Goal: Obtain resource: Obtain resource

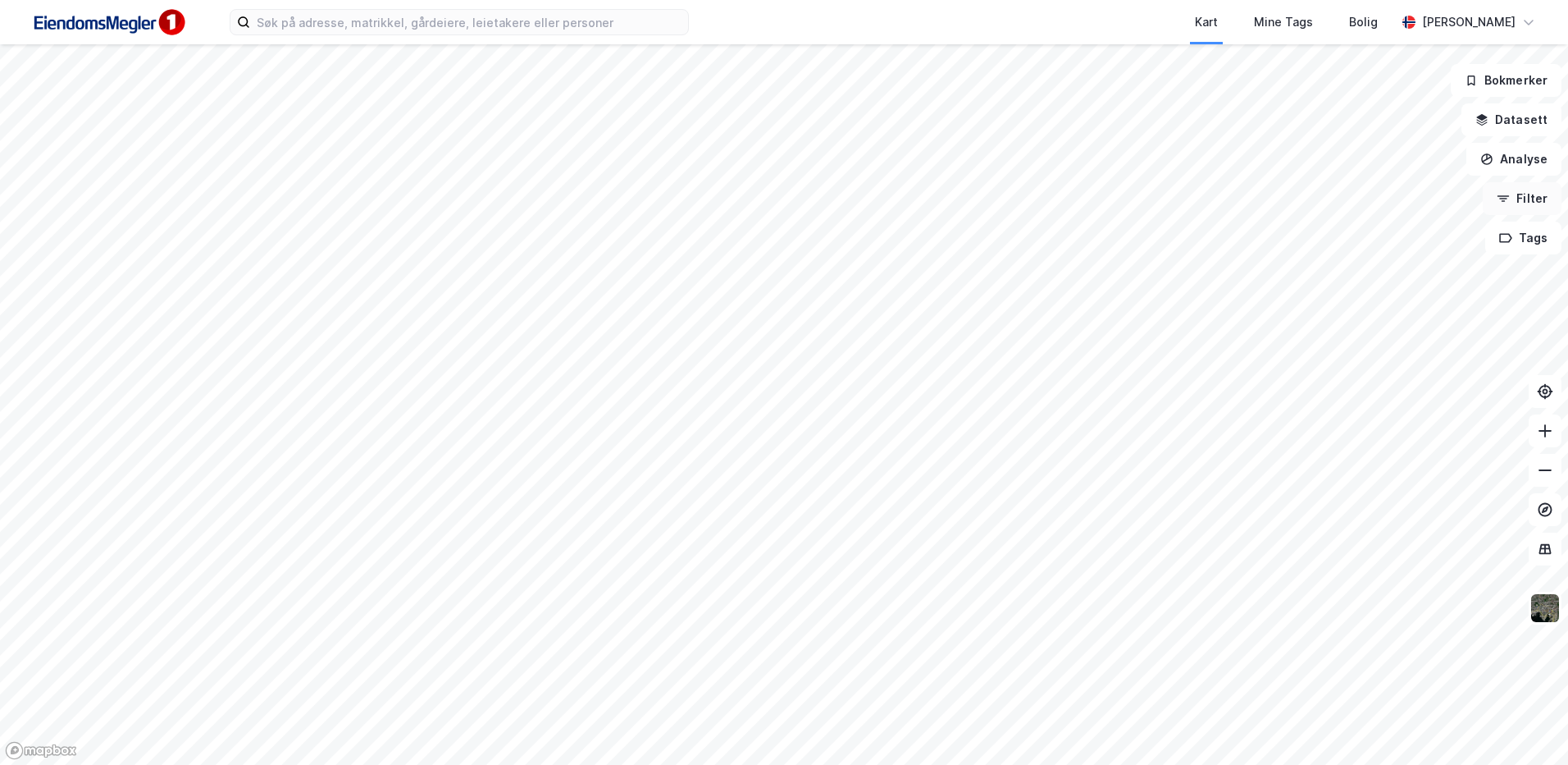
click at [1518, 206] on button "Filter" at bounding box center [1522, 198] width 79 height 33
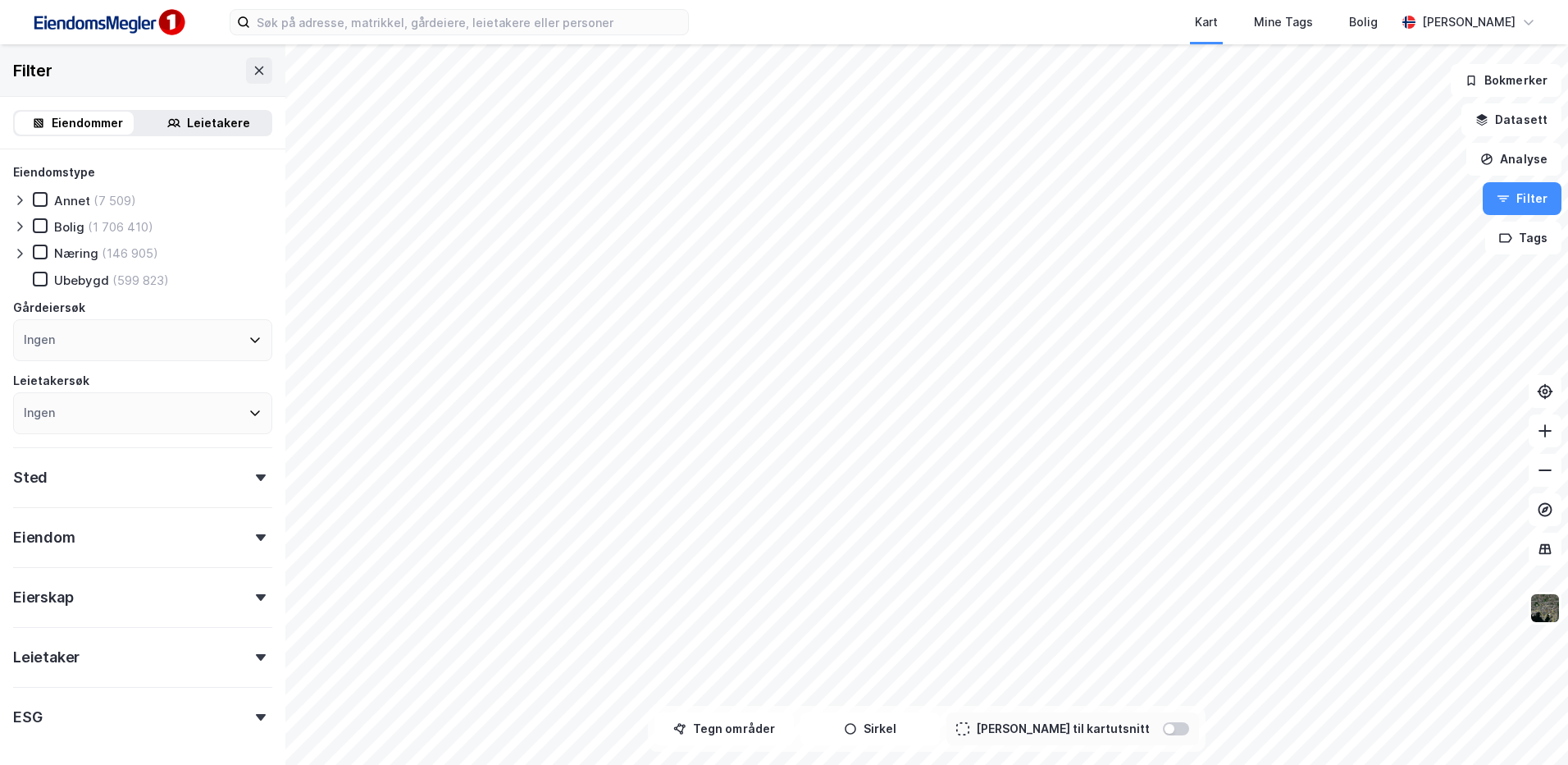
click at [39, 250] on icon at bounding box center [40, 252] width 12 height 12
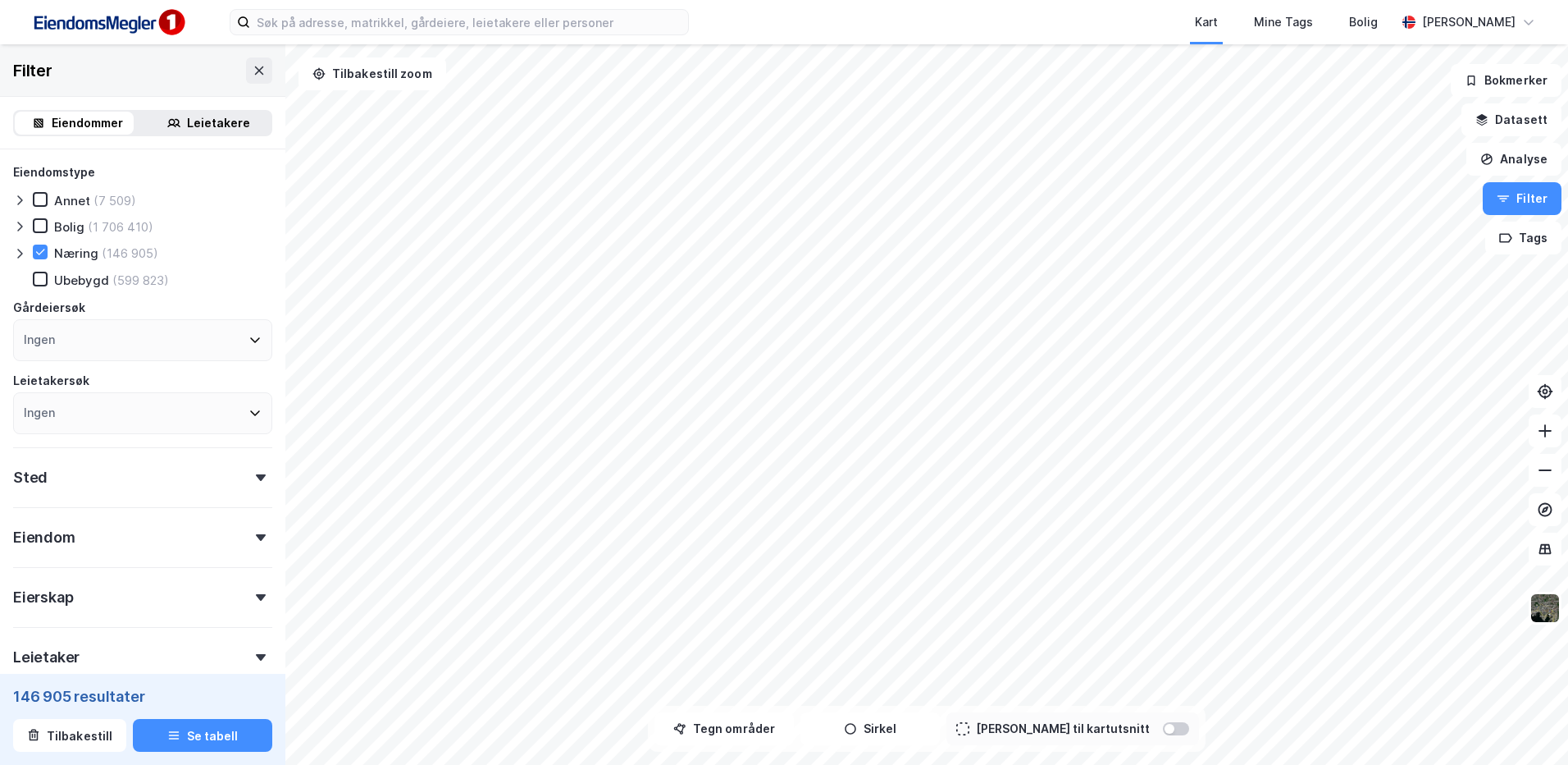
click at [72, 395] on div "Ingen" at bounding box center [143, 413] width 259 height 42
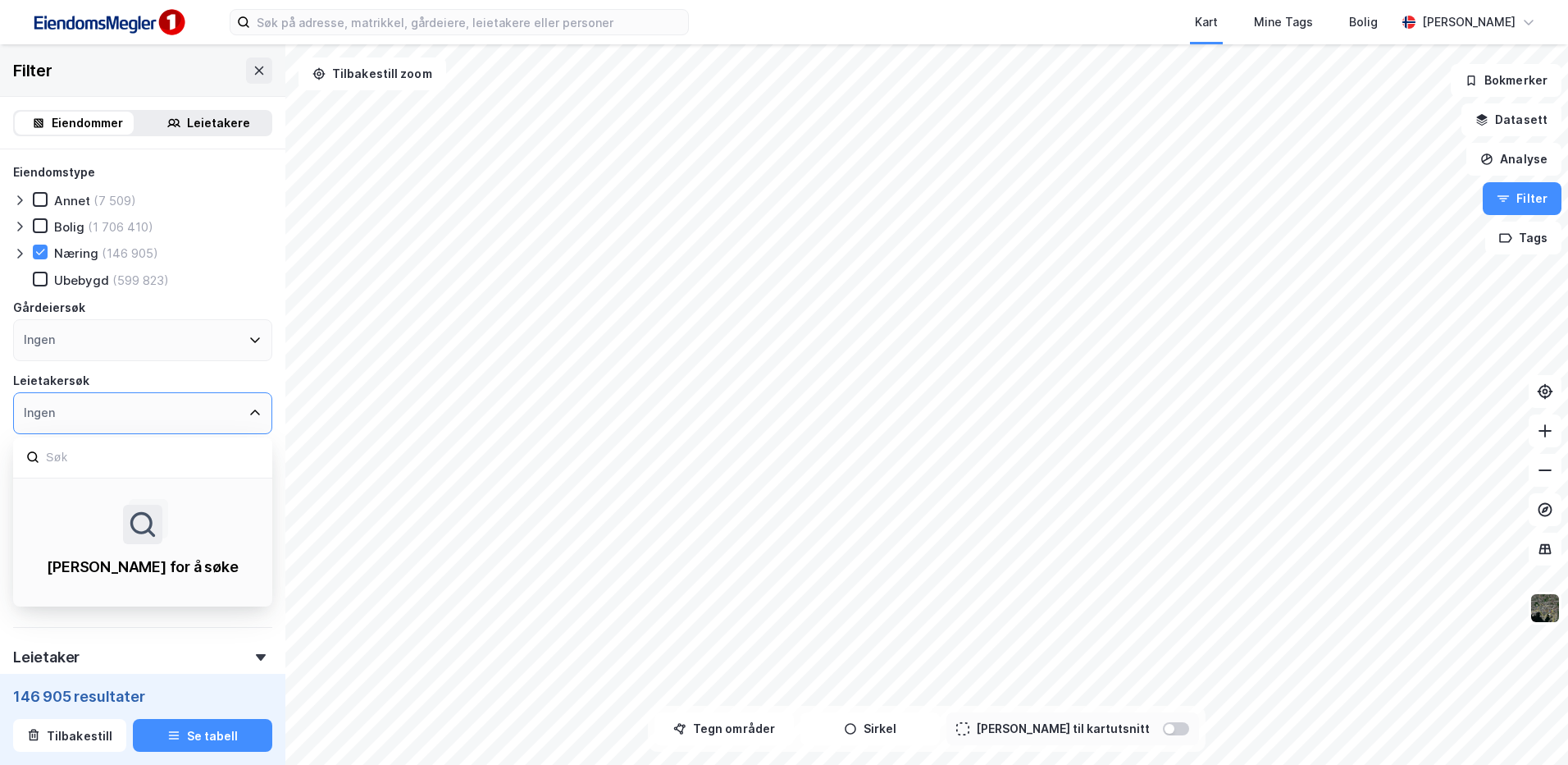
drag, startPoint x: 114, startPoint y: 393, endPoint x: 178, endPoint y: 429, distance: 73.4
click at [112, 393] on div "Ingen" at bounding box center [143, 413] width 259 height 42
drag, startPoint x: 221, startPoint y: 379, endPoint x: 175, endPoint y: 398, distance: 49.8
click at [221, 379] on div "Leietakersøk" at bounding box center [143, 380] width 259 height 19
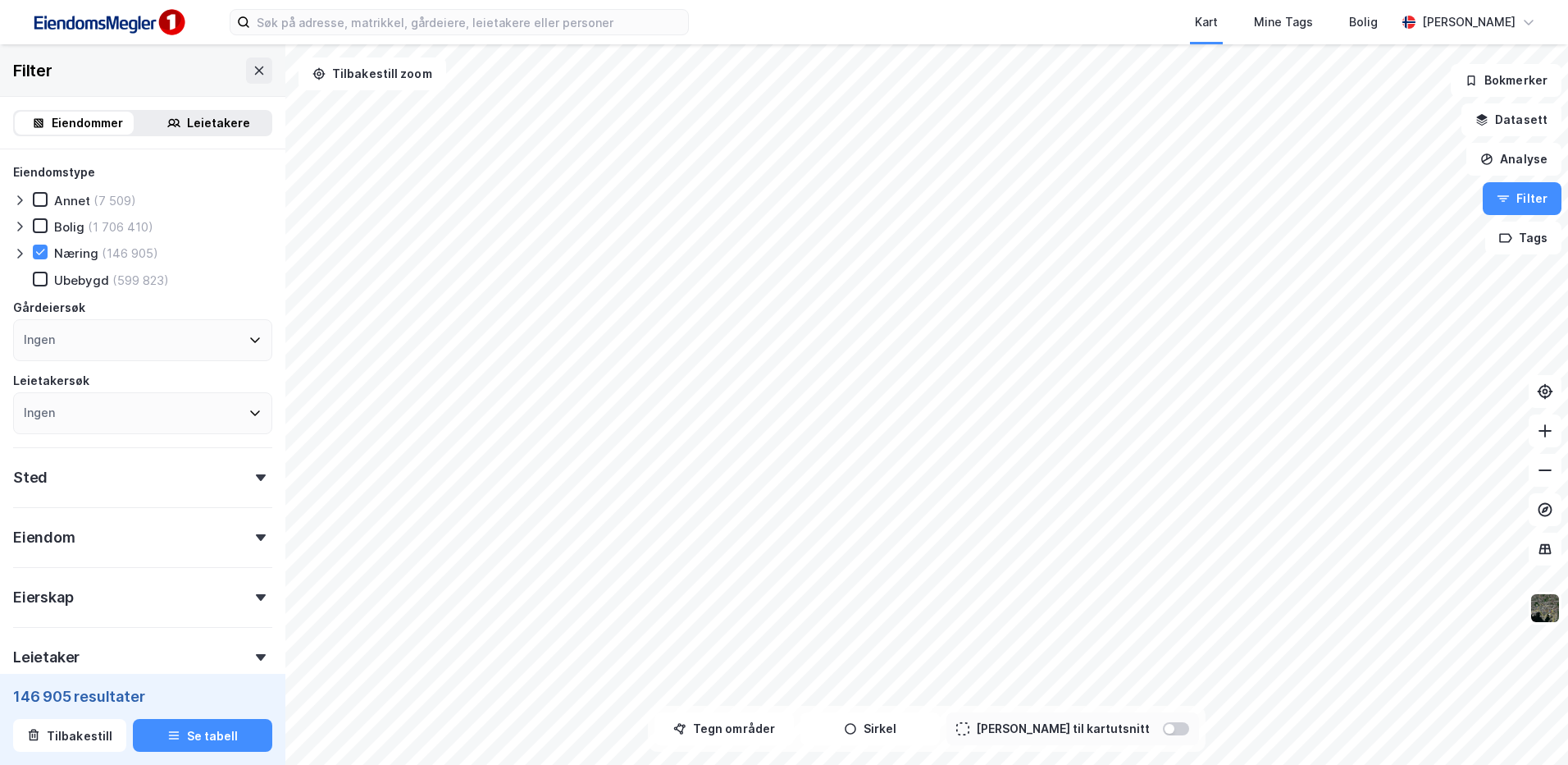
click at [65, 481] on div "Sted" at bounding box center [143, 471] width 259 height 47
click at [83, 567] on div "Ingen" at bounding box center [143, 549] width 259 height 42
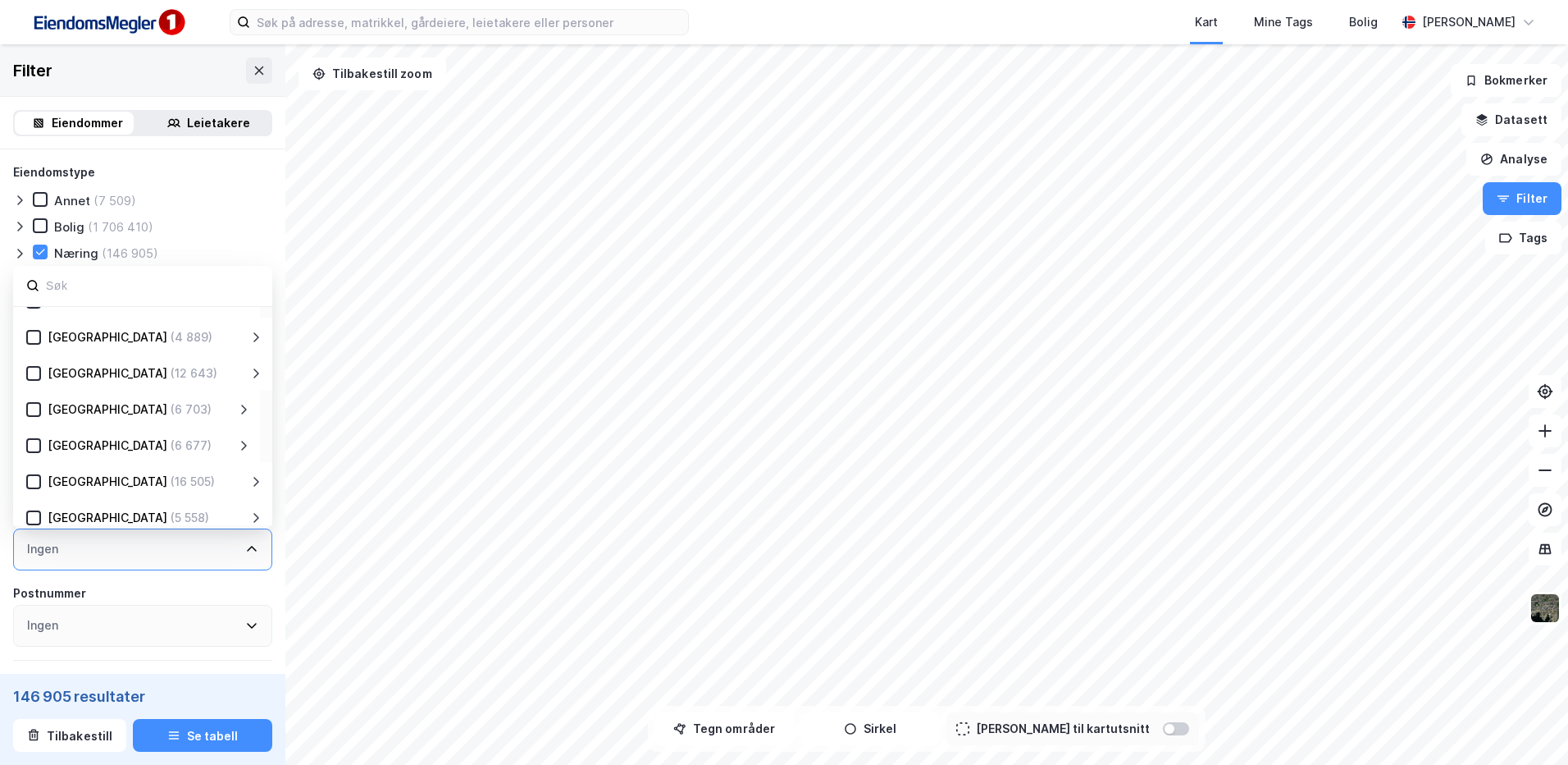
scroll to position [246, 0]
drag, startPoint x: 33, startPoint y: 480, endPoint x: 49, endPoint y: 488, distance: 17.9
click at [33, 479] on icon at bounding box center [34, 476] width 9 height 6
click at [226, 236] on div "Eiendomstype Annet (723) [PERSON_NAME] (159 534) Næring (16 505) Ubebygd (50 92…" at bounding box center [143, 299] width 259 height 272
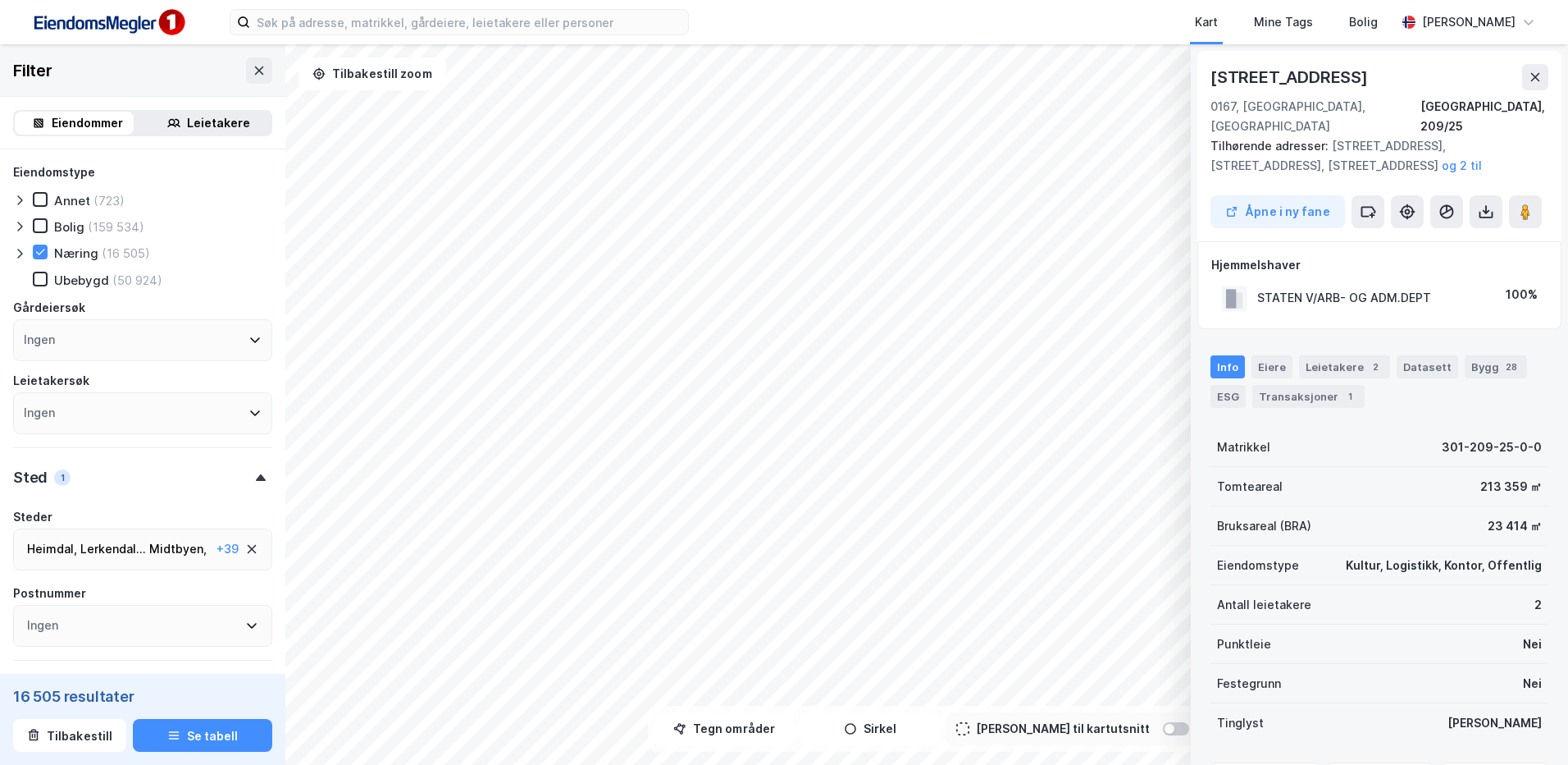
click at [141, 544] on div "Heimdal , [GEOGRAPHIC_DATA] ... [GEOGRAPHIC_DATA] , [GEOGRAPHIC_DATA] , [GEOGRA…" at bounding box center [118, 549] width 183 height 19
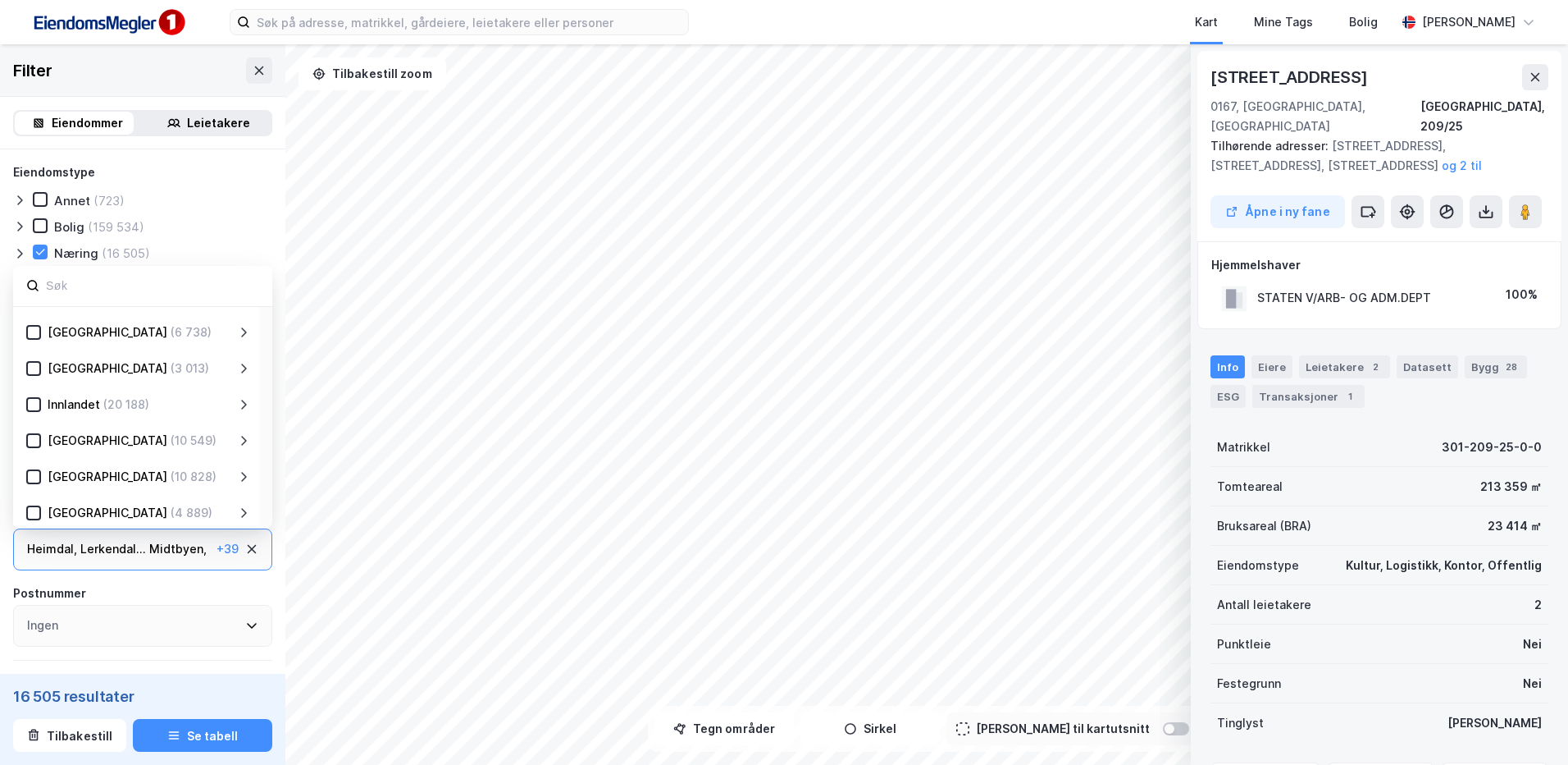
scroll to position [164, 0]
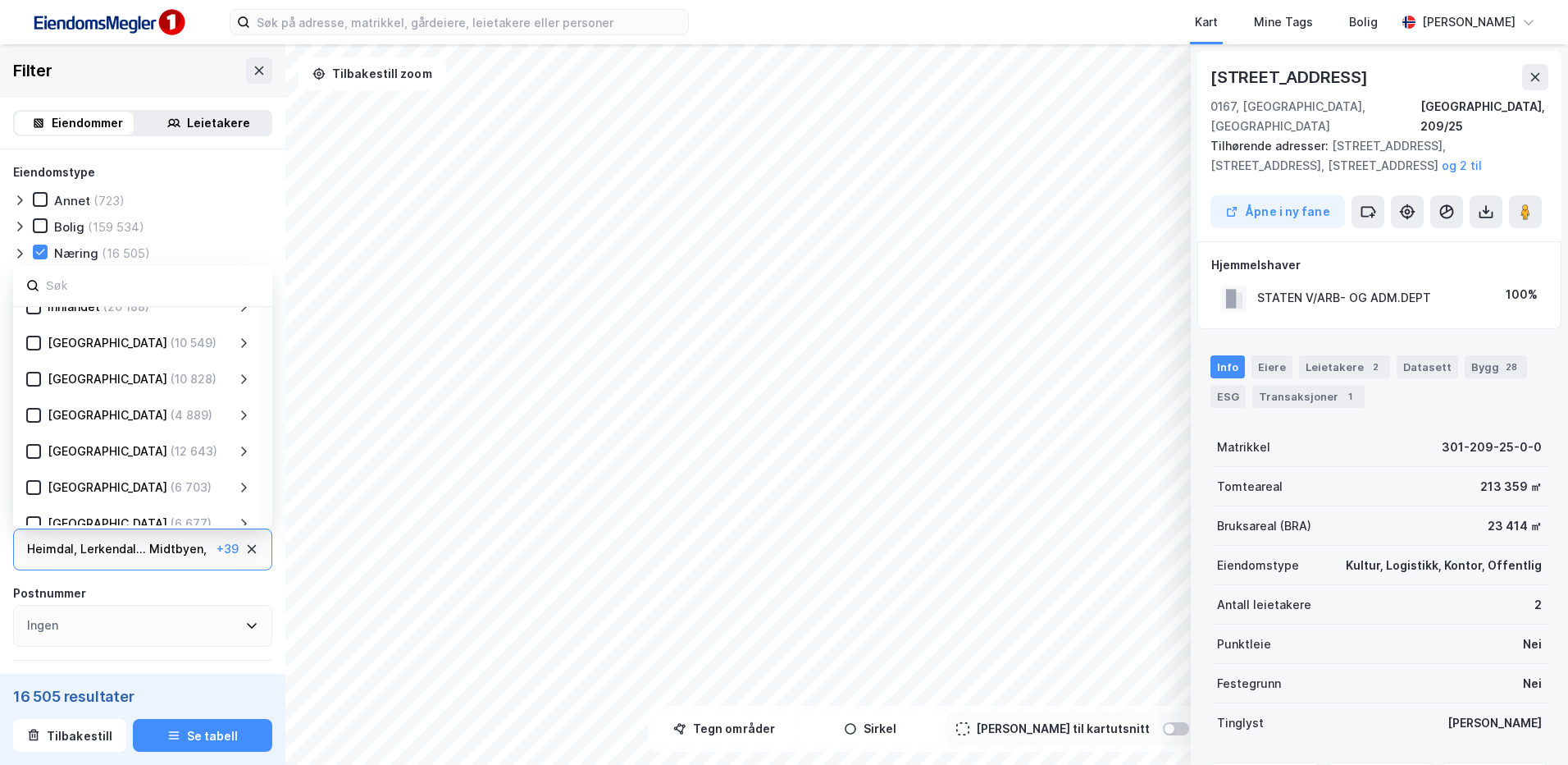
click at [125, 536] on div "Heimdal , [GEOGRAPHIC_DATA] ... [GEOGRAPHIC_DATA] , [GEOGRAPHIC_DATA] , [GEOGRA…" at bounding box center [143, 549] width 259 height 42
click at [158, 554] on div "Heimdal , [GEOGRAPHIC_DATA] ... [GEOGRAPHIC_DATA] , [GEOGRAPHIC_DATA] , [GEOGRA…" at bounding box center [118, 549] width 183 height 19
click at [218, 596] on div "Postnummer" at bounding box center [143, 592] width 259 height 19
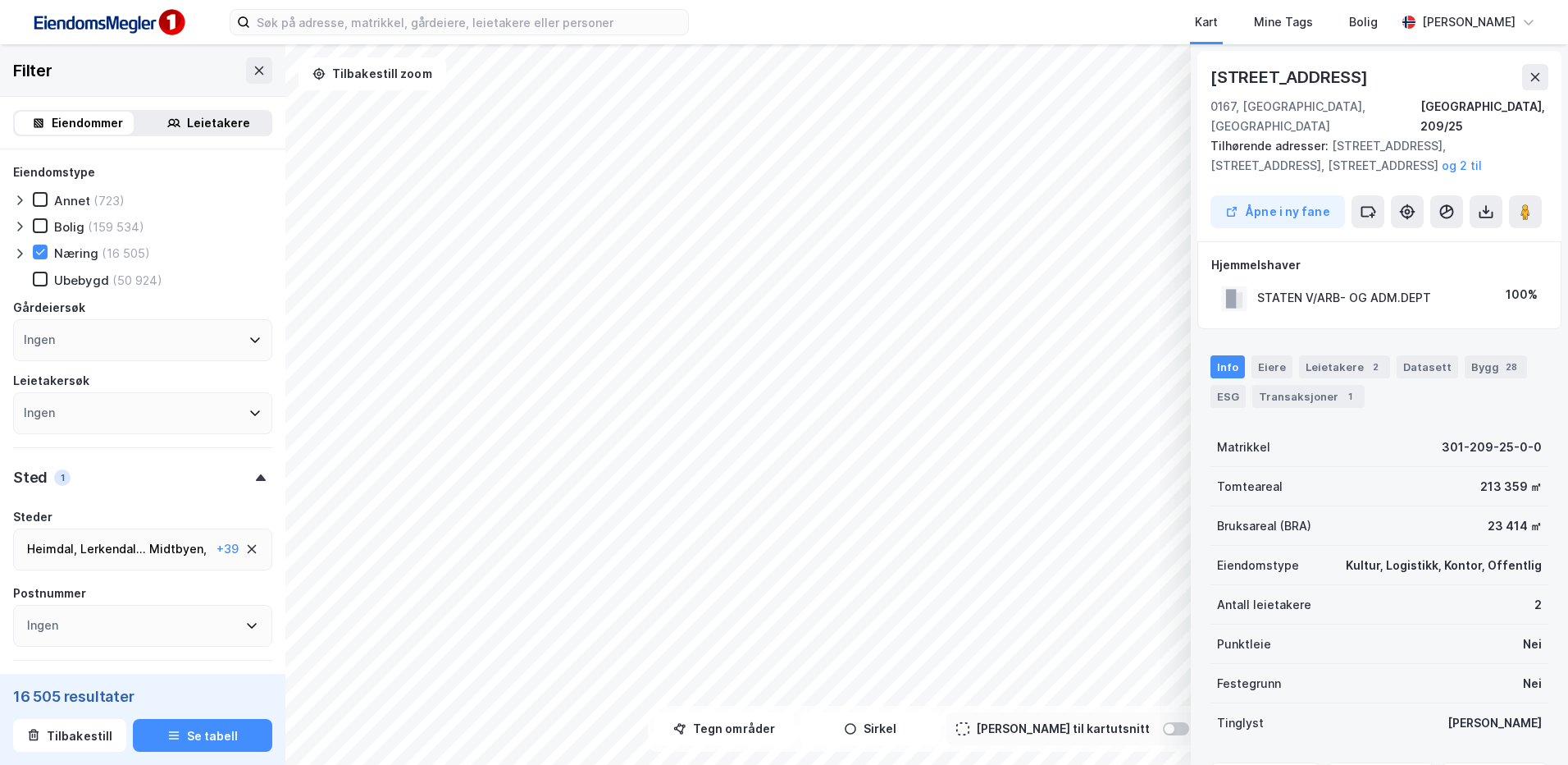
click at [249, 476] on div at bounding box center [260, 477] width 23 height 7
drag, startPoint x: 240, startPoint y: 476, endPoint x: 242, endPoint y: 489, distance: 13.2
click at [249, 476] on div at bounding box center [260, 477] width 23 height 7
click at [109, 537] on div "[GEOGRAPHIC_DATA] , [GEOGRAPHIC_DATA] , [GEOGRAPHIC_DATA] , [GEOGRAPHIC_DATA] ,…" at bounding box center [143, 549] width 259 height 42
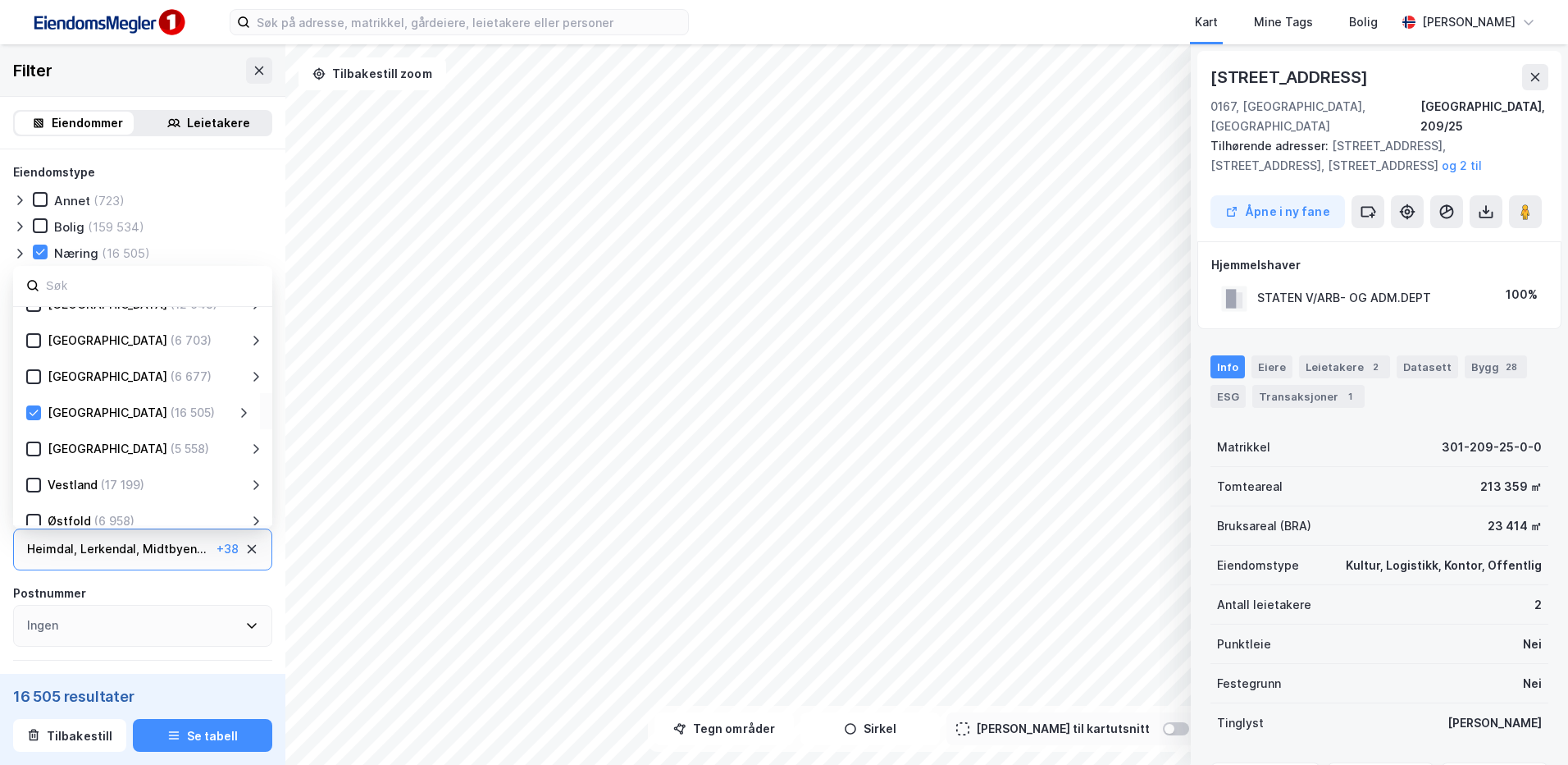
scroll to position [323, 0]
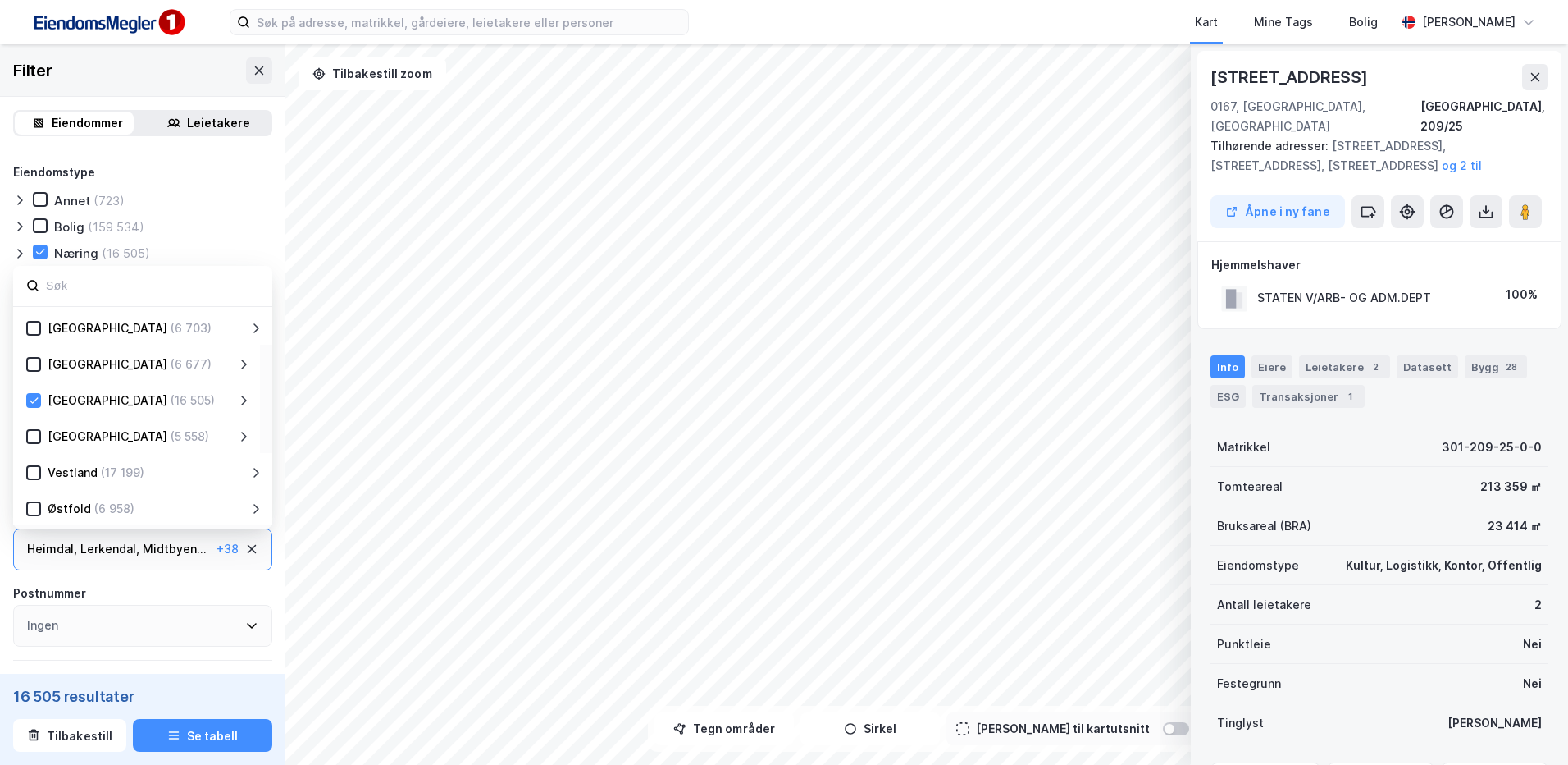
click at [241, 399] on icon at bounding box center [244, 400] width 13 height 13
click at [49, 441] on icon at bounding box center [54, 436] width 12 height 12
click at [49, 474] on icon at bounding box center [54, 472] width 12 height 12
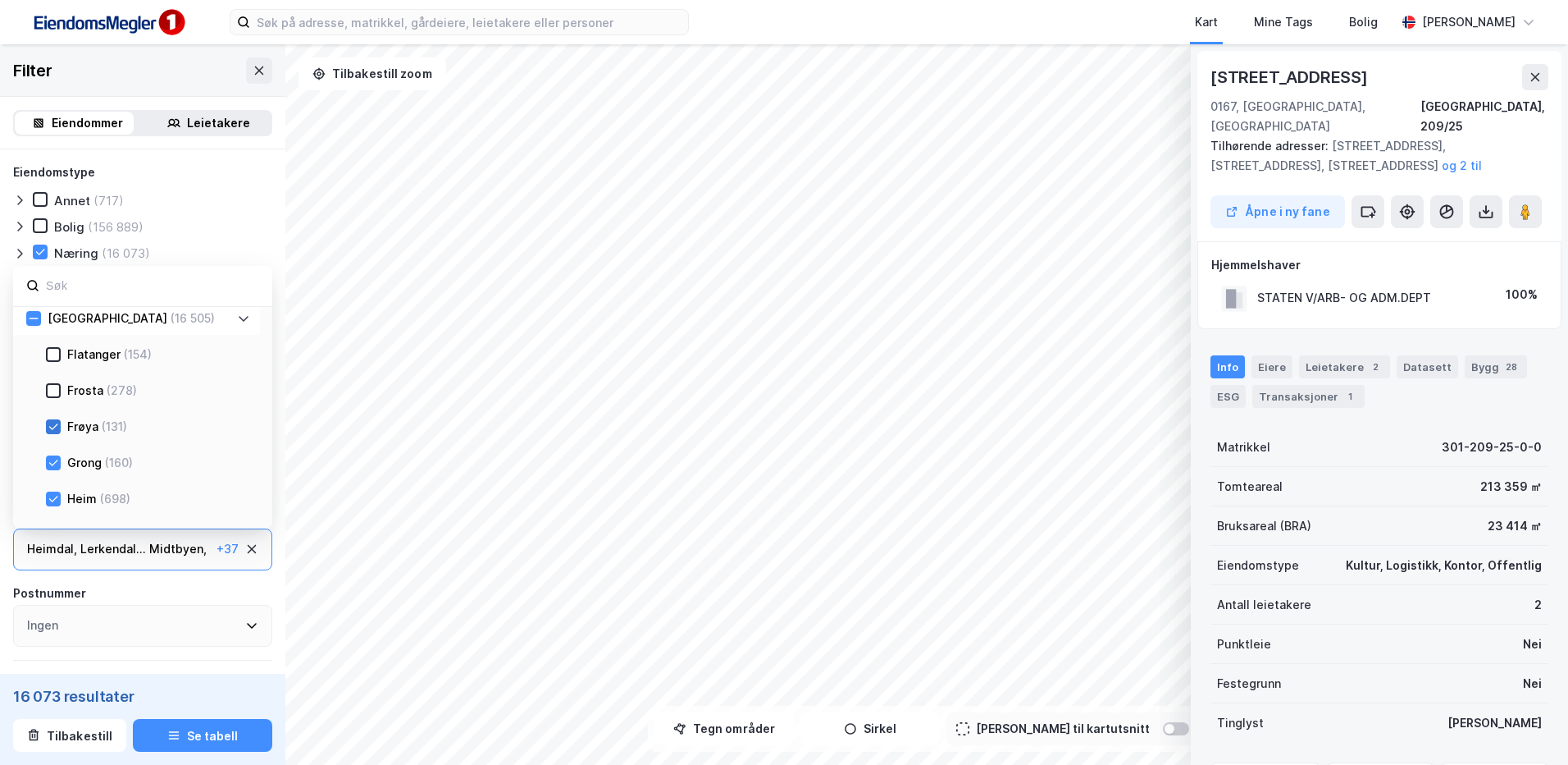
click at [51, 429] on icon at bounding box center [54, 426] width 9 height 6
click at [49, 381] on icon at bounding box center [54, 381] width 12 height 12
click at [48, 414] on icon at bounding box center [54, 417] width 12 height 12
click at [51, 450] on icon at bounding box center [54, 453] width 12 height 12
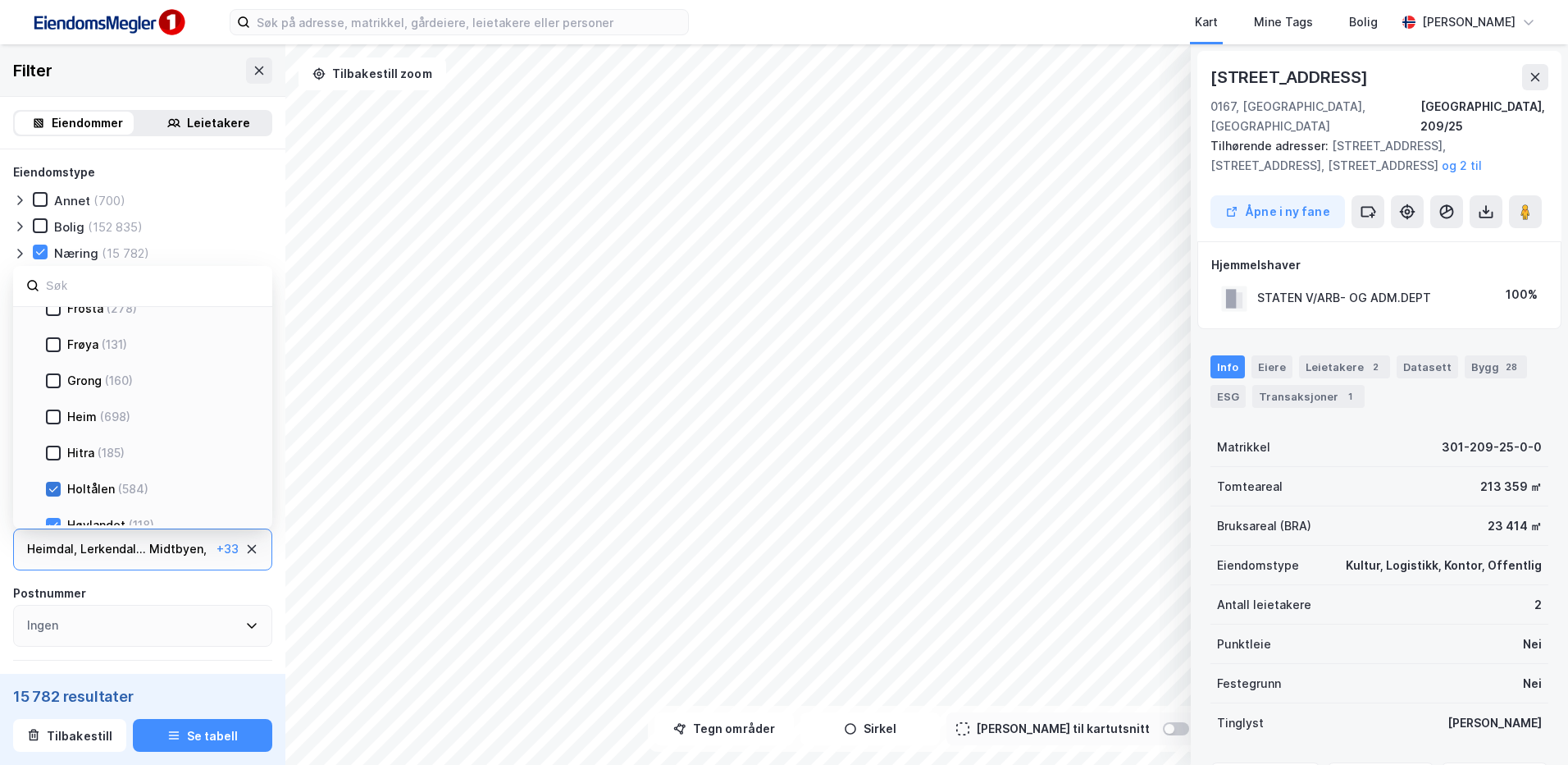
click at [56, 484] on icon at bounding box center [54, 489] width 12 height 12
click at [50, 441] on icon at bounding box center [54, 443] width 12 height 12
click at [48, 475] on icon at bounding box center [54, 479] width 12 height 12
click at [56, 513] on icon at bounding box center [54, 514] width 9 height 6
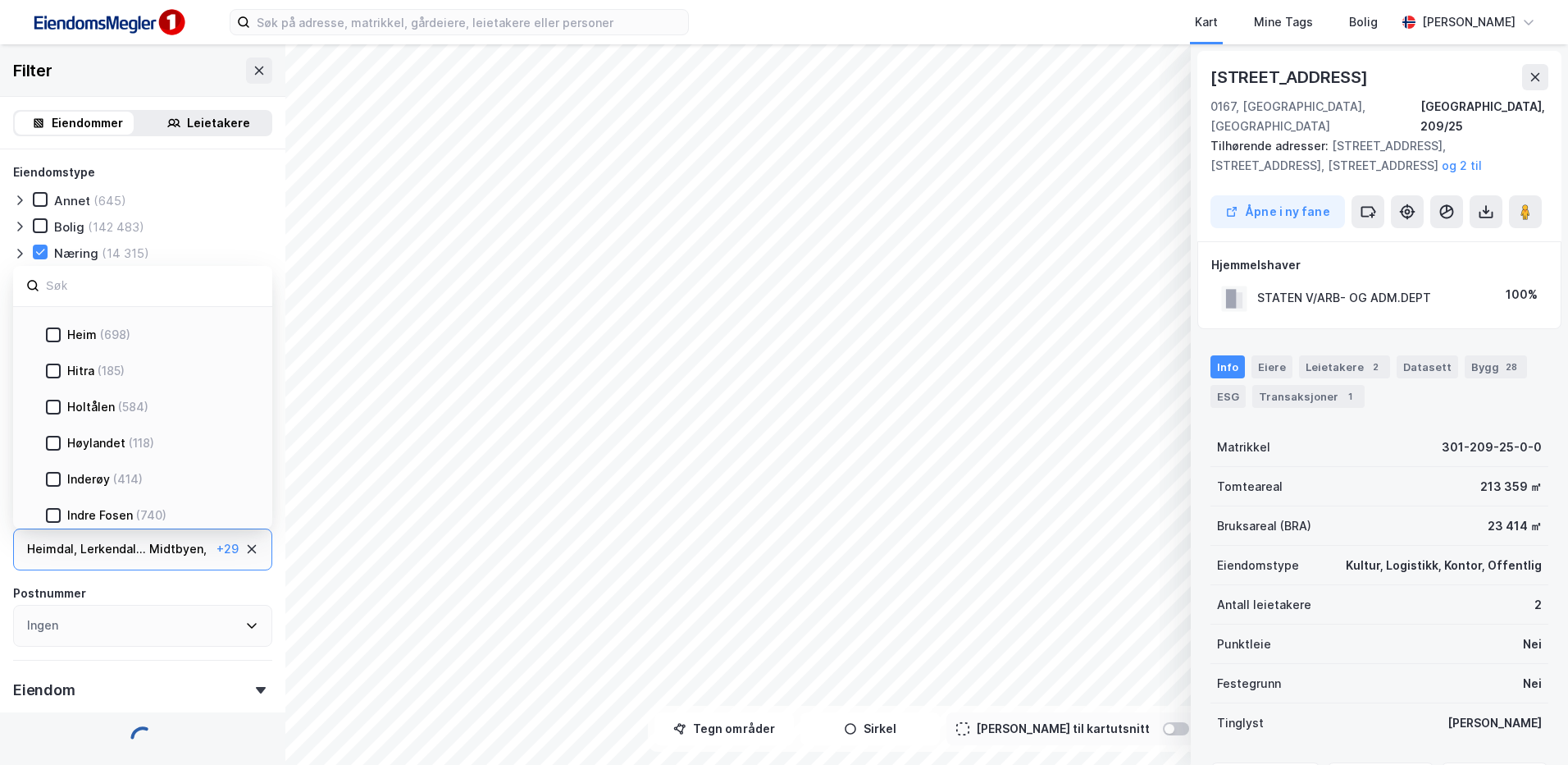
scroll to position [652, 0]
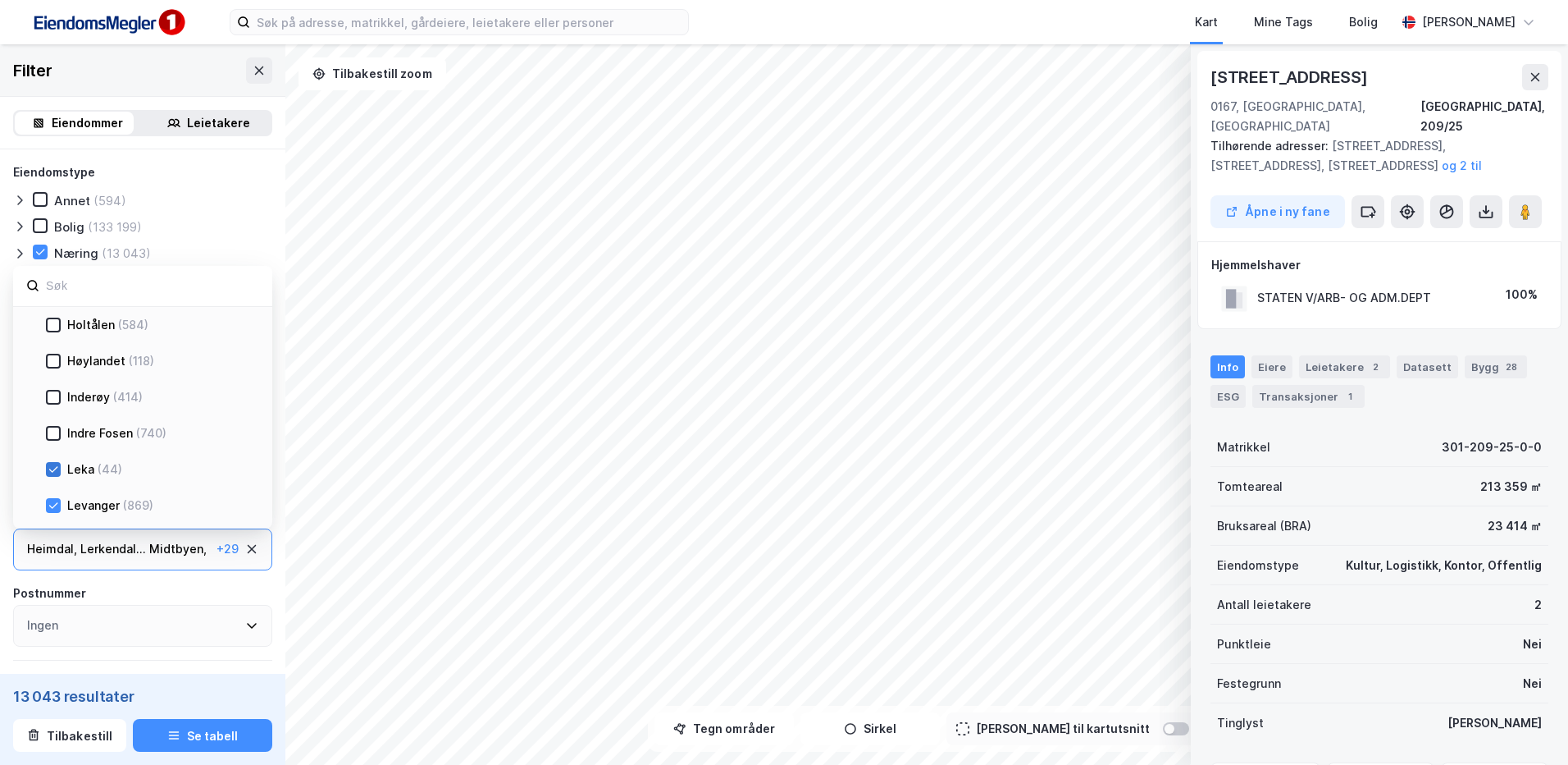
click at [49, 466] on icon at bounding box center [54, 470] width 12 height 12
click at [50, 500] on icon at bounding box center [54, 506] width 12 height 12
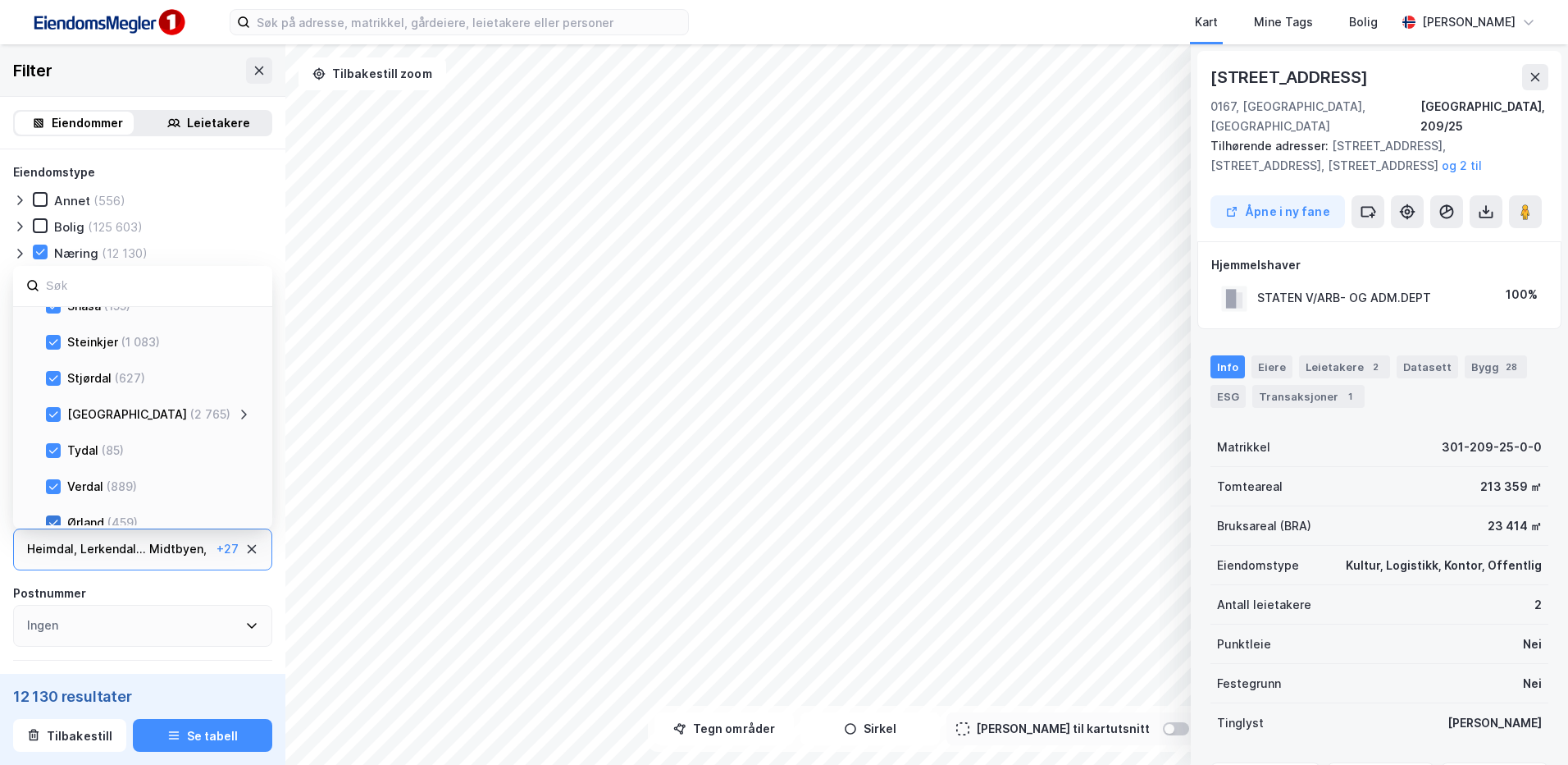
scroll to position [1613, 0]
click at [49, 479] on icon at bounding box center [54, 482] width 12 height 12
click at [43, 440] on div "Ørland (459)" at bounding box center [137, 445] width 247 height 36
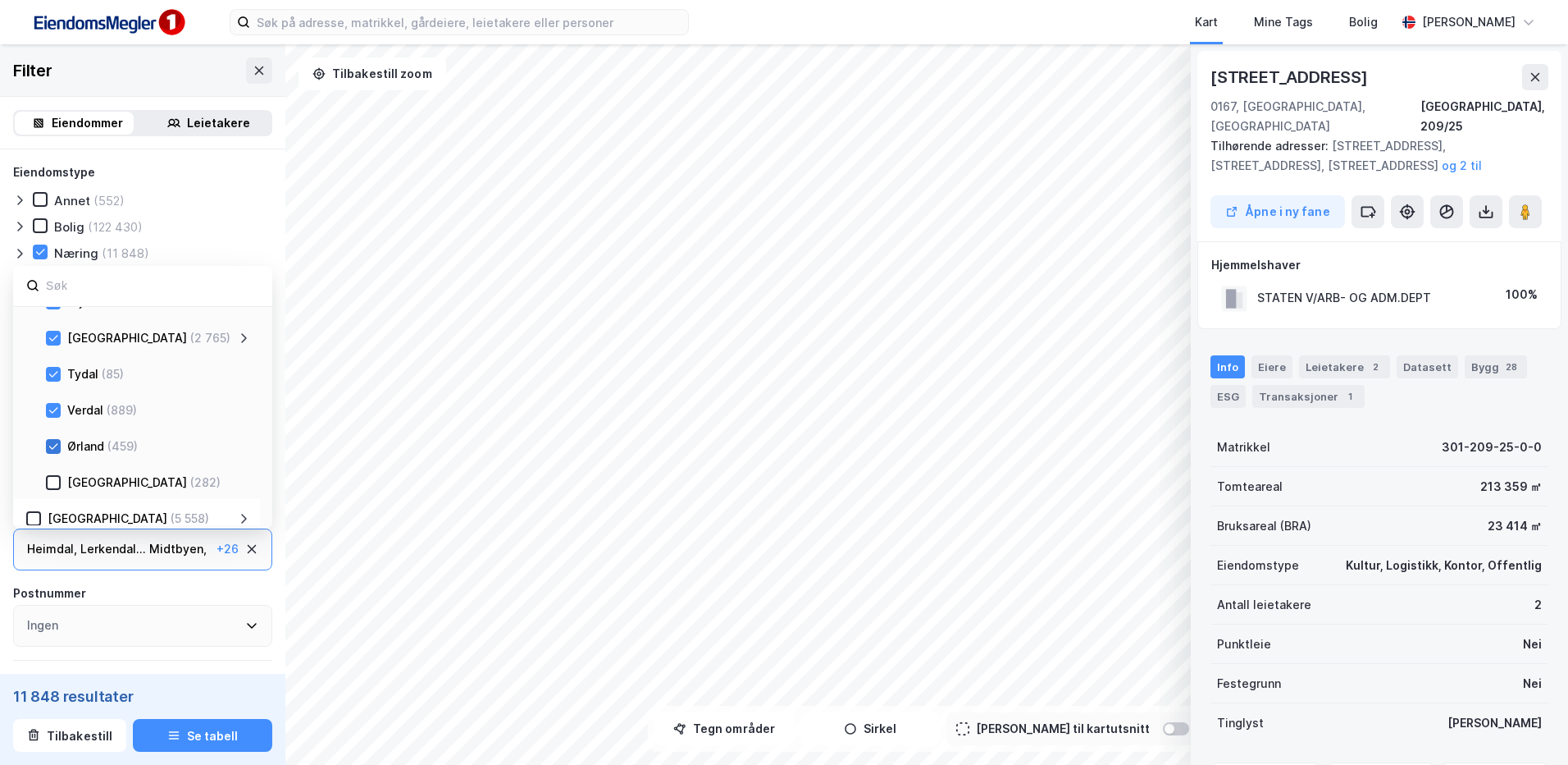
click at [54, 443] on icon at bounding box center [54, 446] width 12 height 12
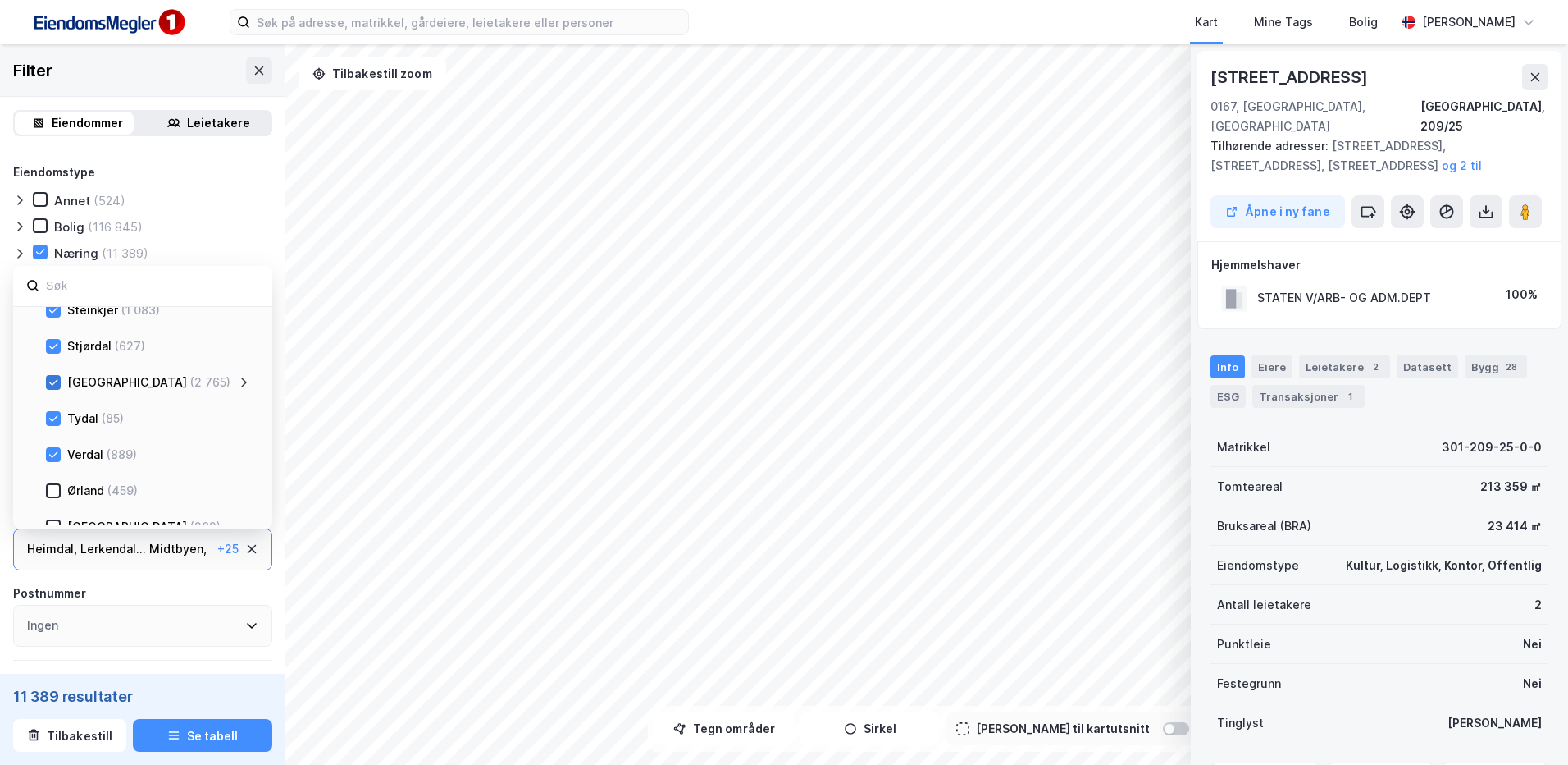
scroll to position [1531, 0]
click at [44, 489] on div "Verdal (889)" at bounding box center [137, 490] width 247 height 36
click at [51, 493] on icon at bounding box center [54, 492] width 9 height 6
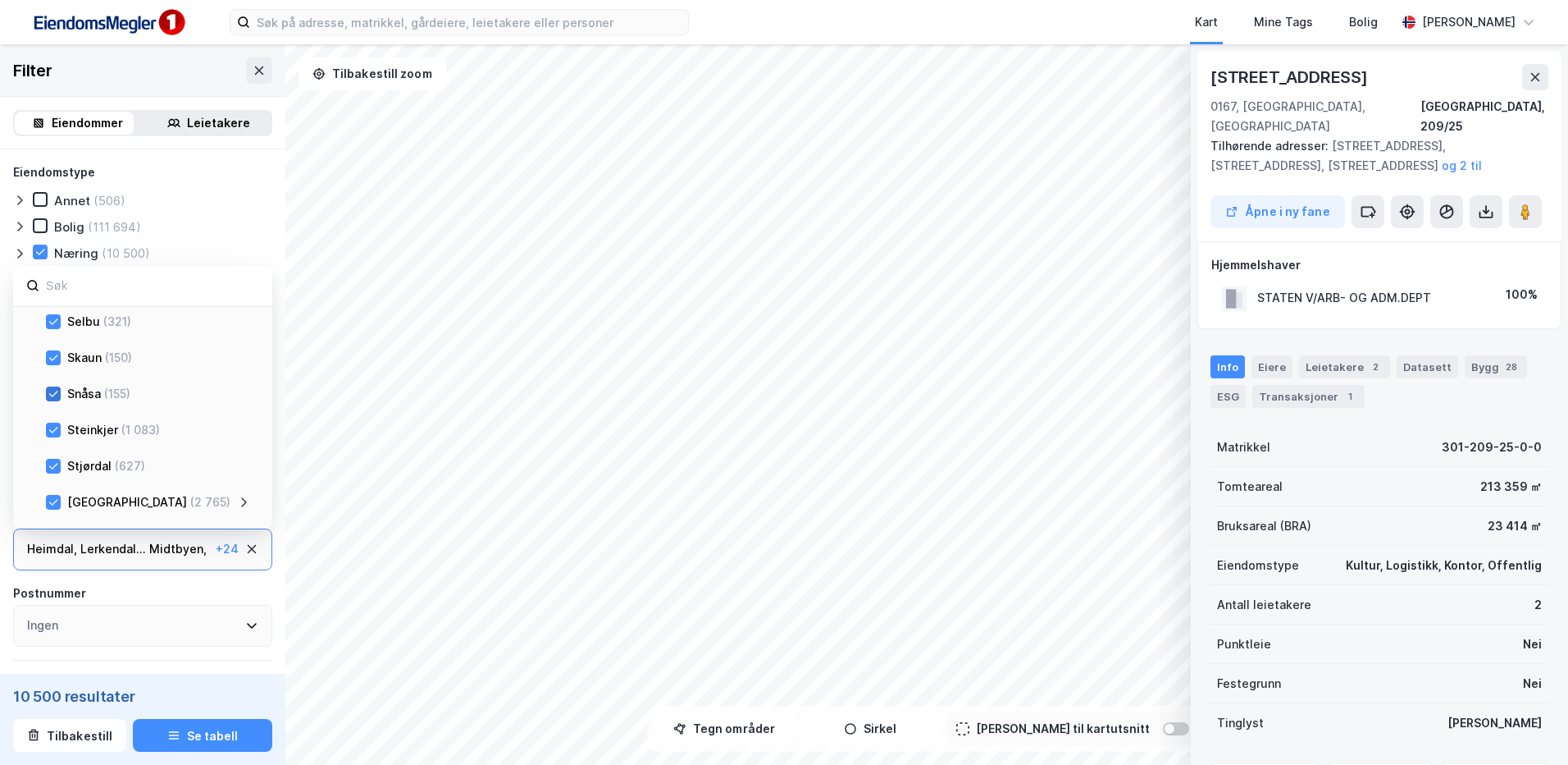
click at [55, 394] on icon at bounding box center [54, 393] width 9 height 6
click at [52, 317] on icon at bounding box center [54, 322] width 12 height 12
click at [53, 360] on icon at bounding box center [54, 357] width 9 height 6
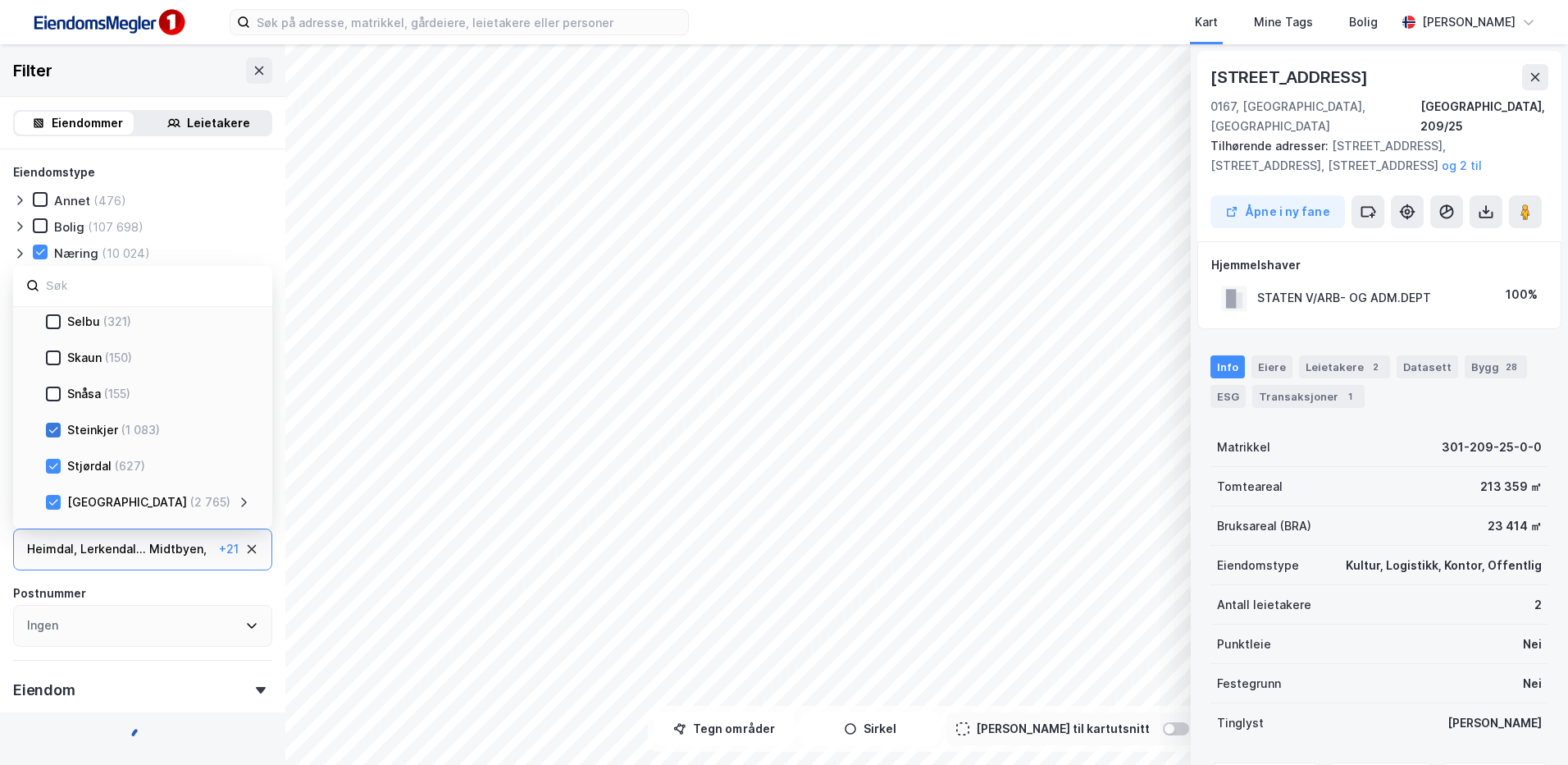
click at [56, 433] on icon at bounding box center [54, 430] width 12 height 12
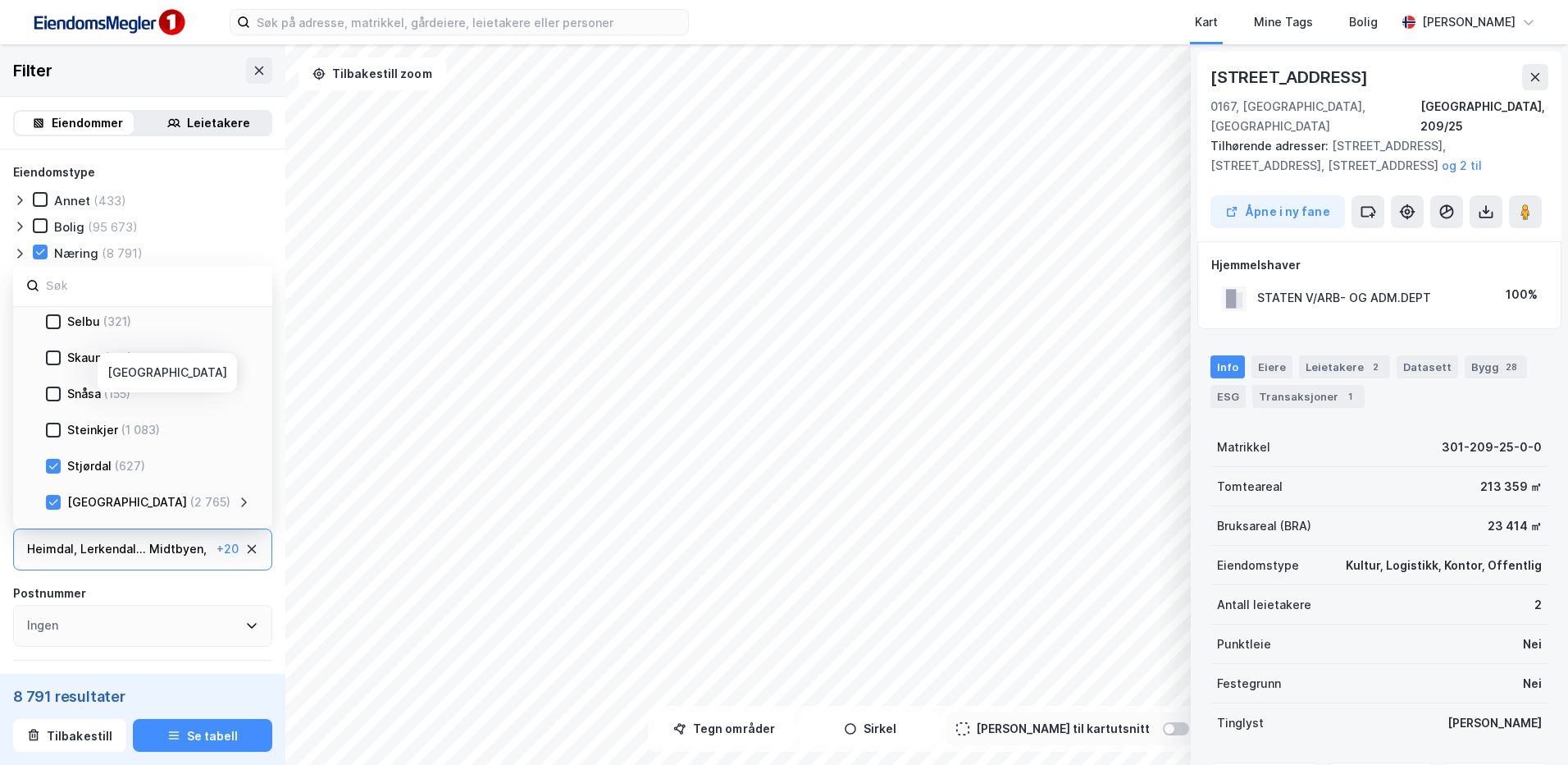
scroll to position [1531, 0]
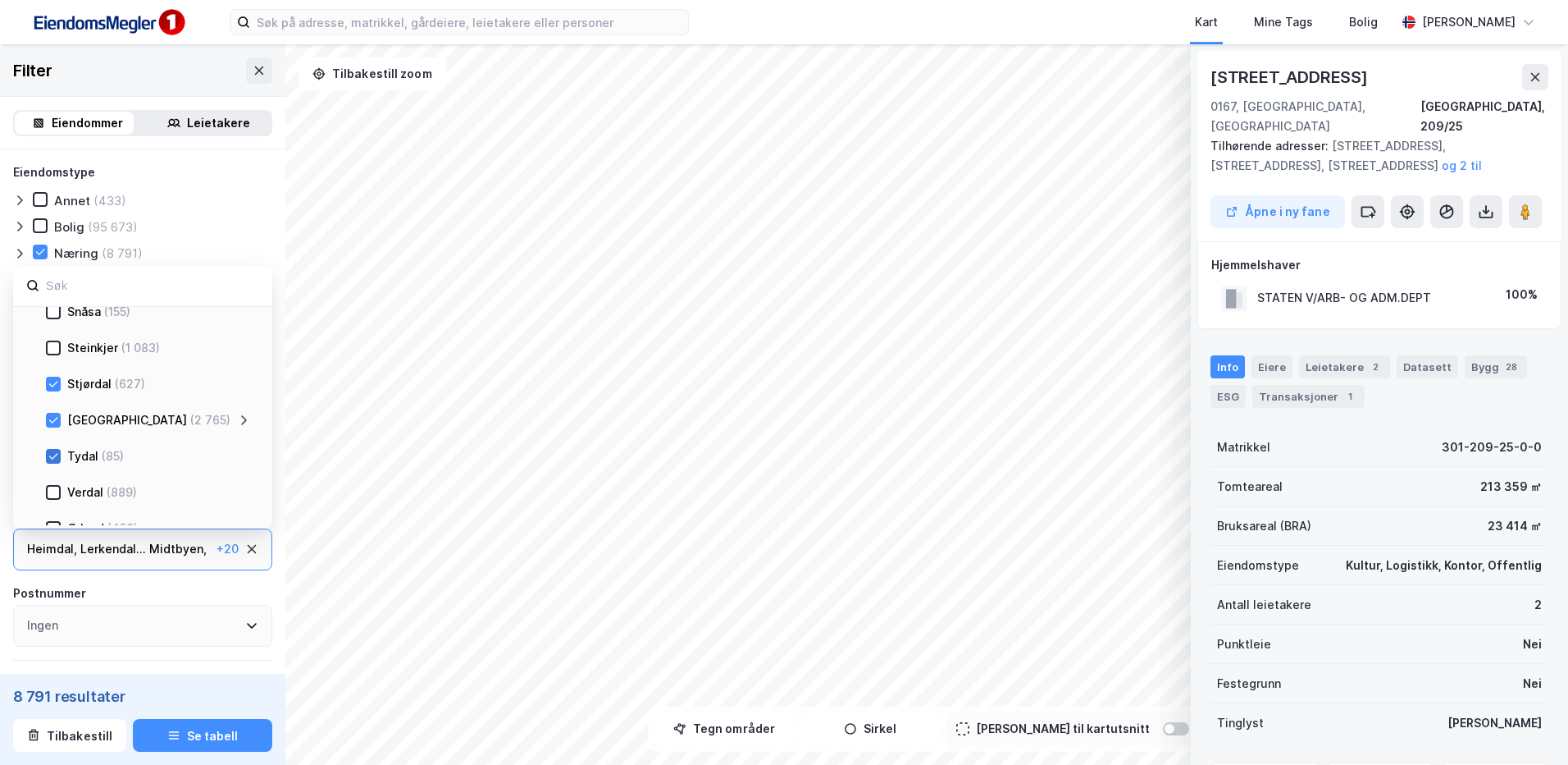
click at [59, 455] on div at bounding box center [54, 456] width 15 height 15
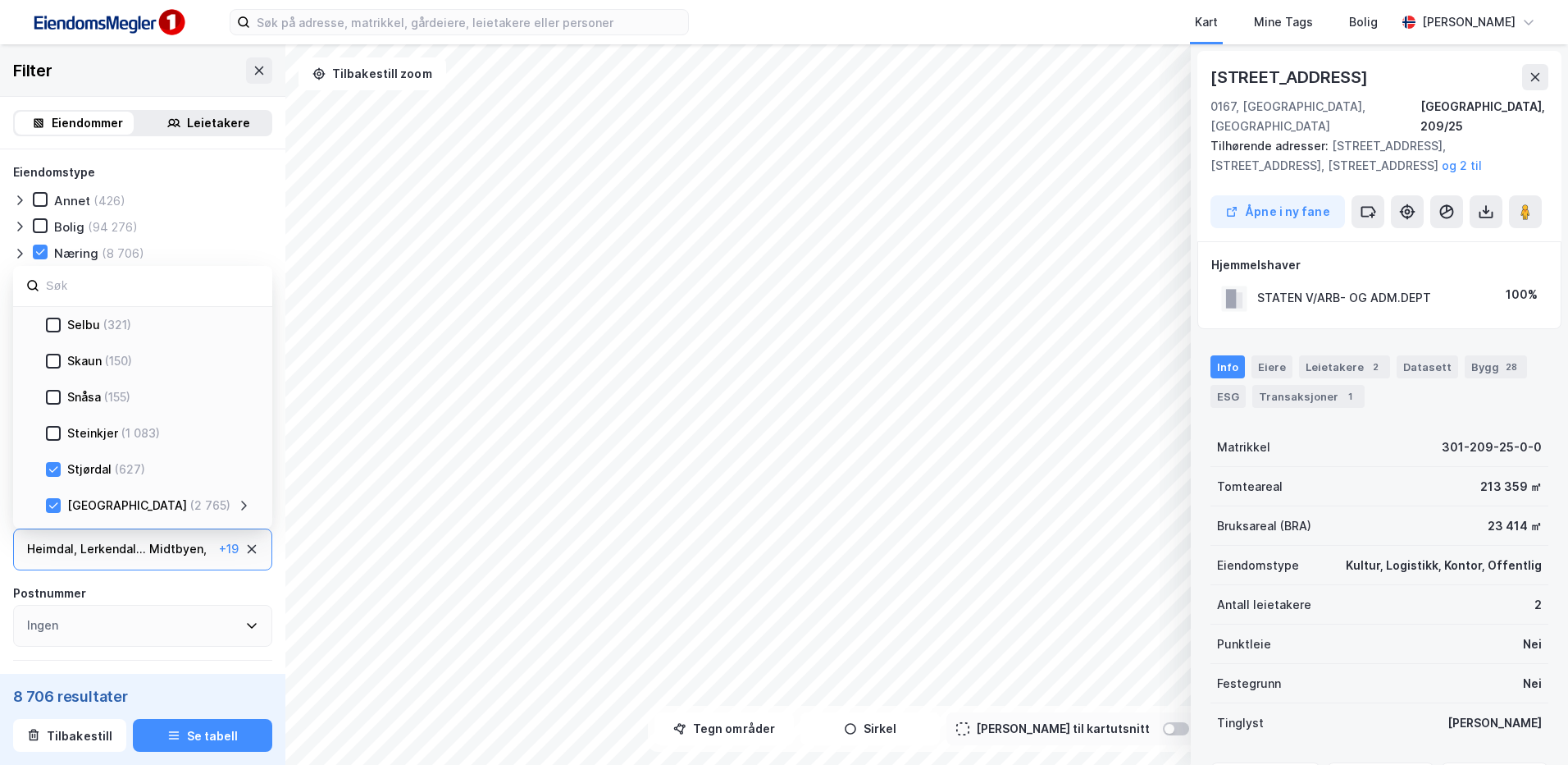
scroll to position [1366, 0]
click at [55, 375] on div "Røyrvik (44)" at bounding box center [148, 367] width 205 height 19
click at [50, 334] on icon at bounding box center [54, 331] width 12 height 12
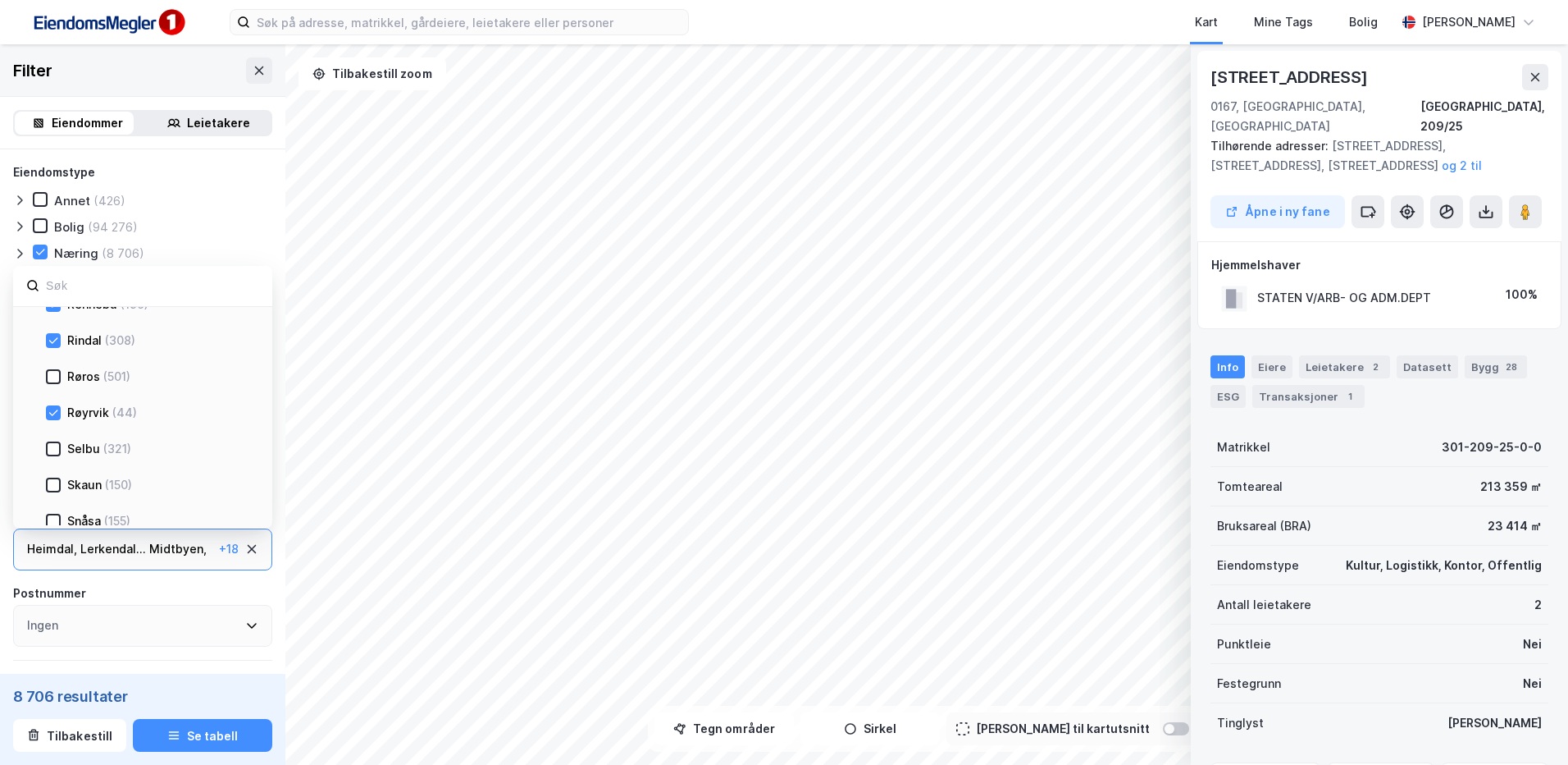
scroll to position [1285, 0]
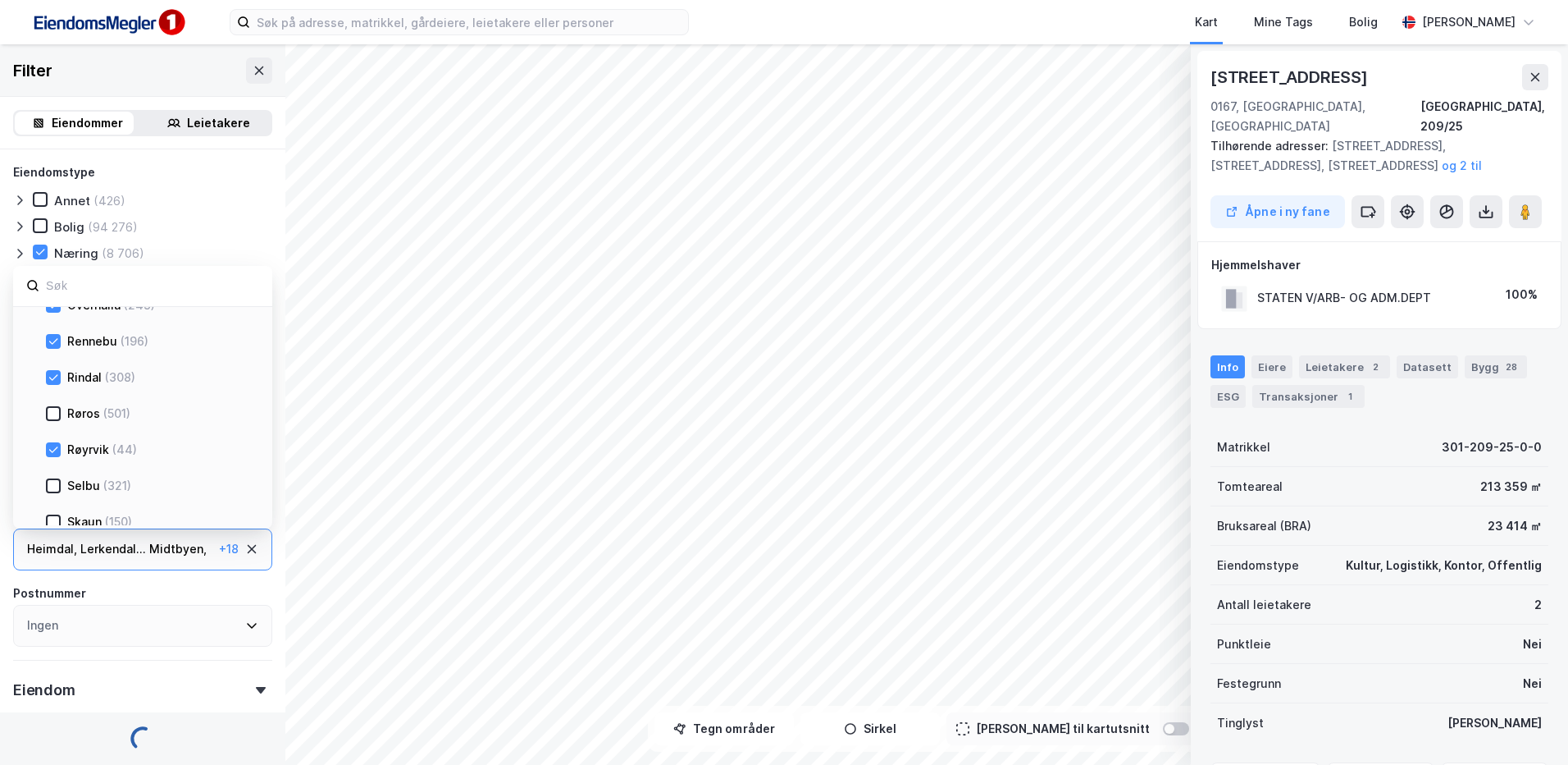
click at [54, 377] on icon at bounding box center [54, 377] width 12 height 12
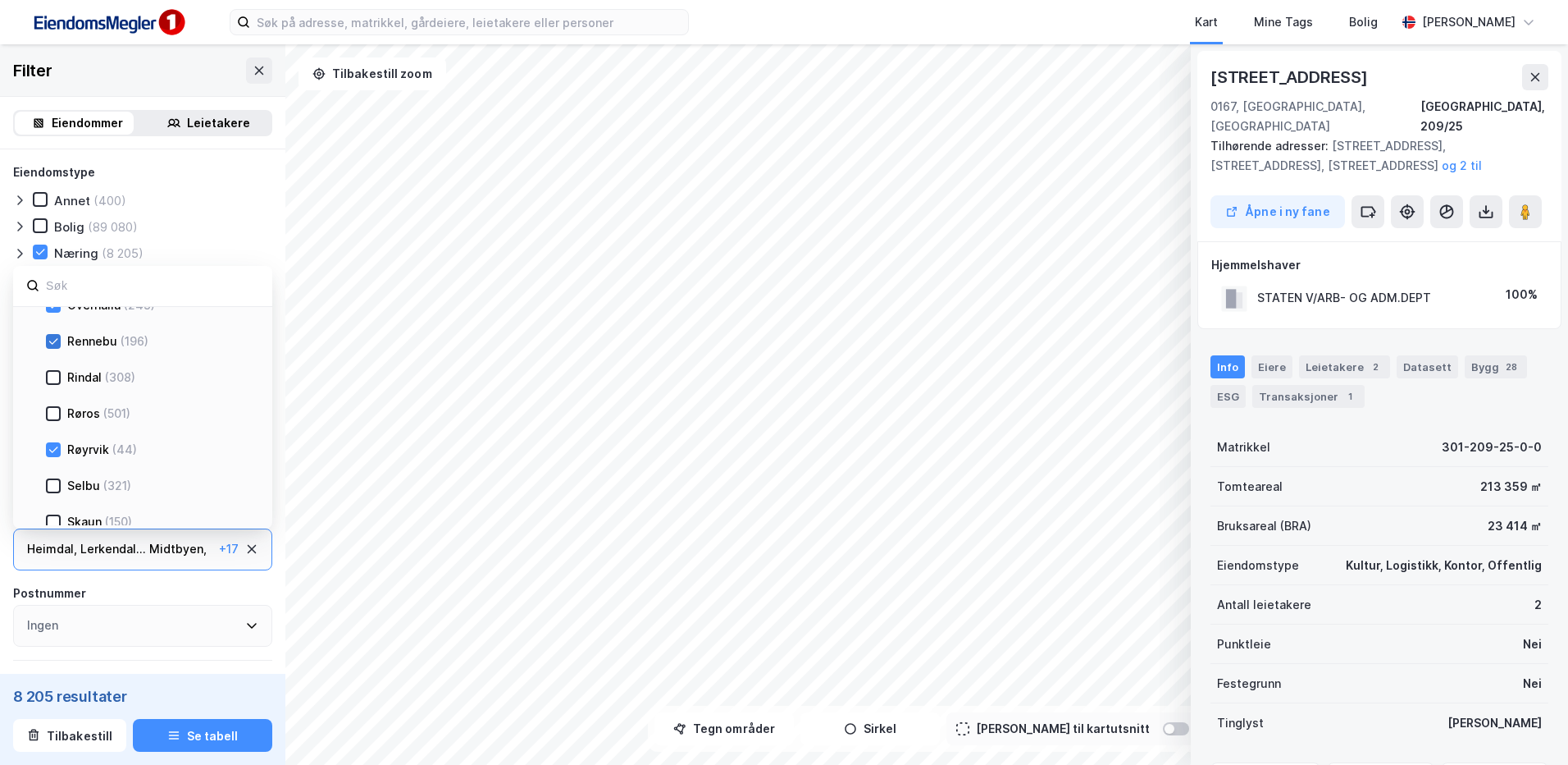
click at [55, 345] on icon at bounding box center [54, 341] width 12 height 12
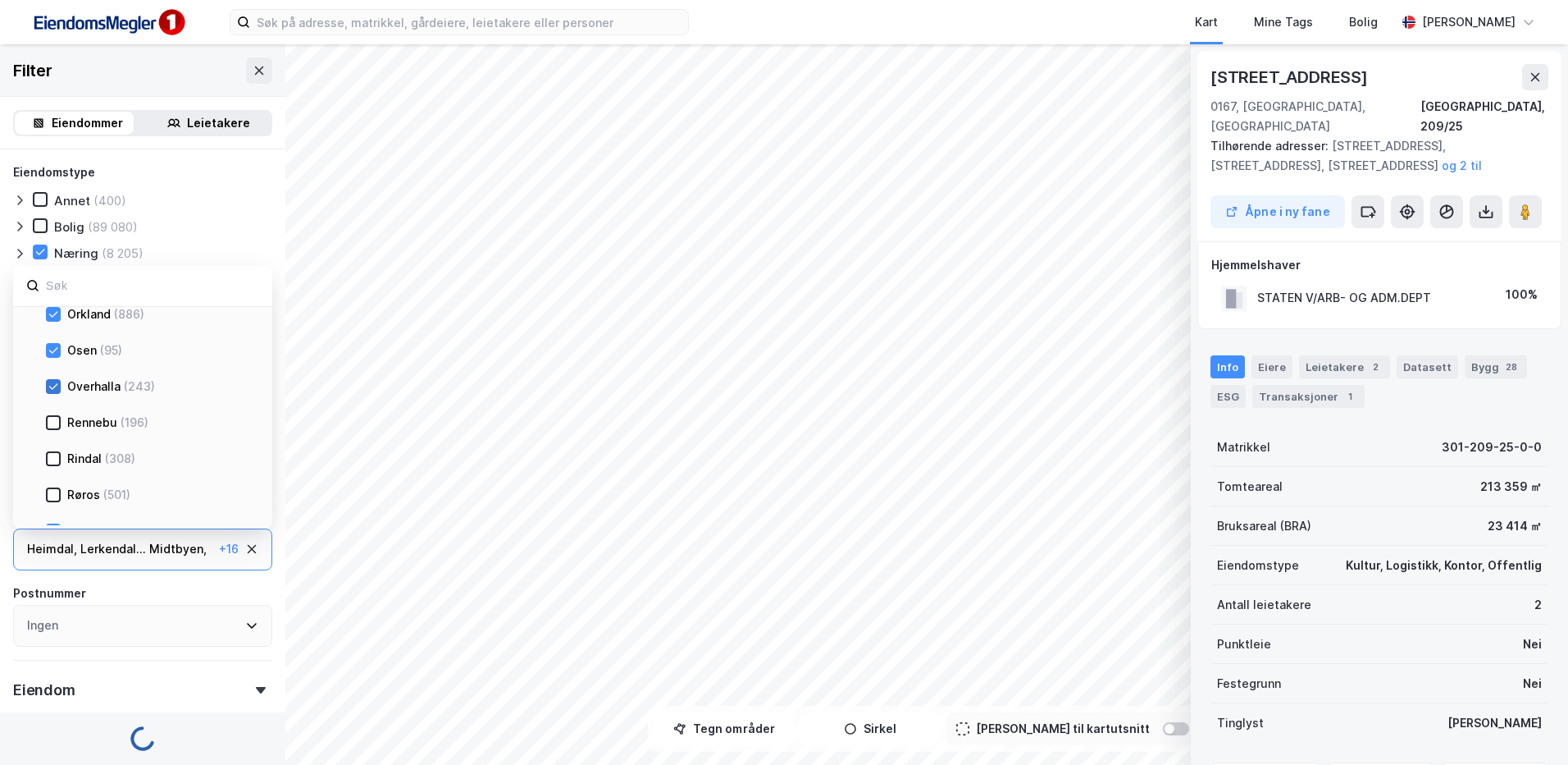
scroll to position [1203, 0]
click at [55, 385] on icon at bounding box center [54, 388] width 12 height 12
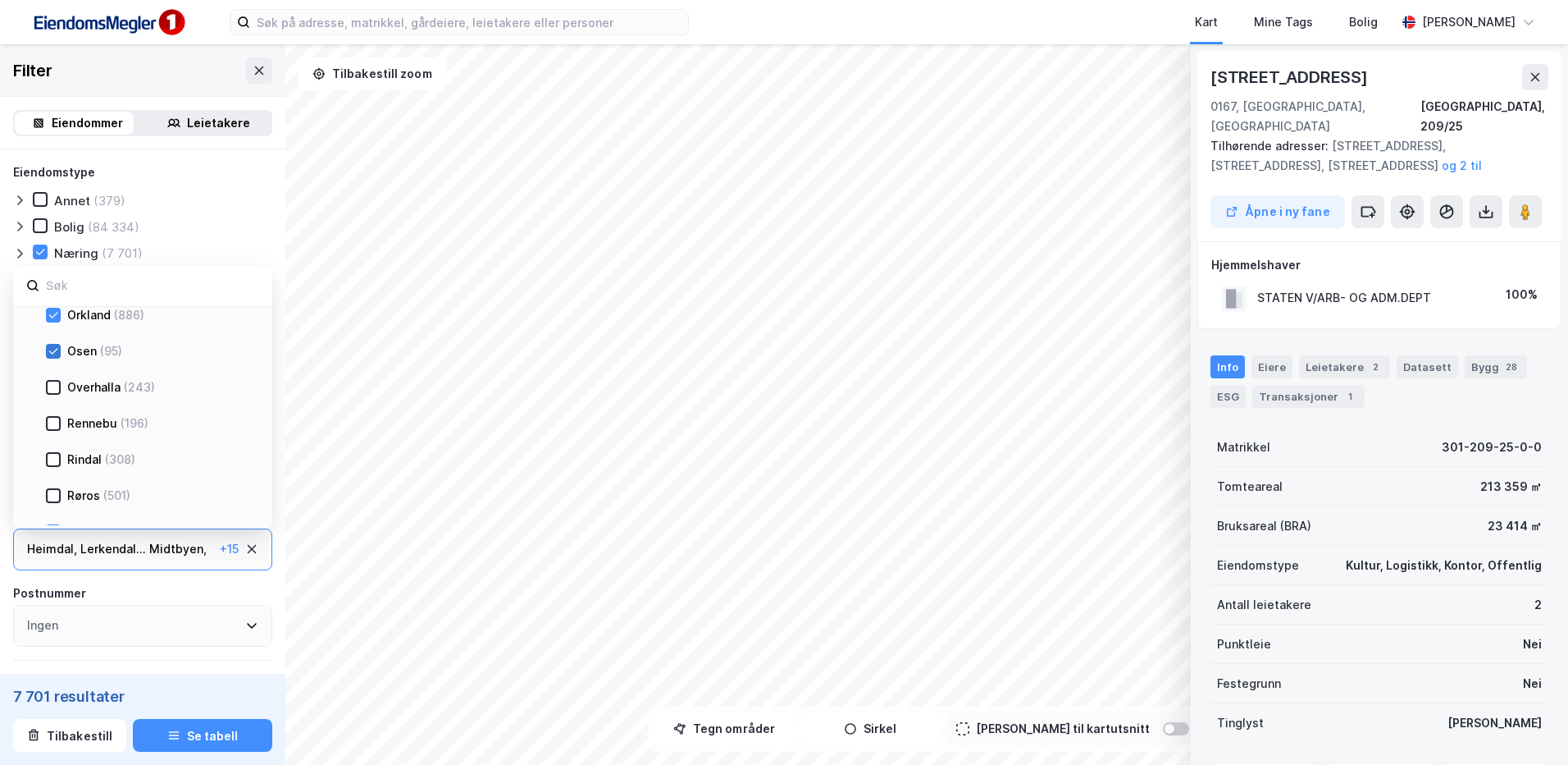
click at [48, 356] on div at bounding box center [54, 351] width 15 height 15
click at [53, 396] on icon at bounding box center [54, 398] width 12 height 12
click at [54, 367] on div at bounding box center [54, 362] width 15 height 15
click at [52, 326] on icon at bounding box center [54, 324] width 9 height 6
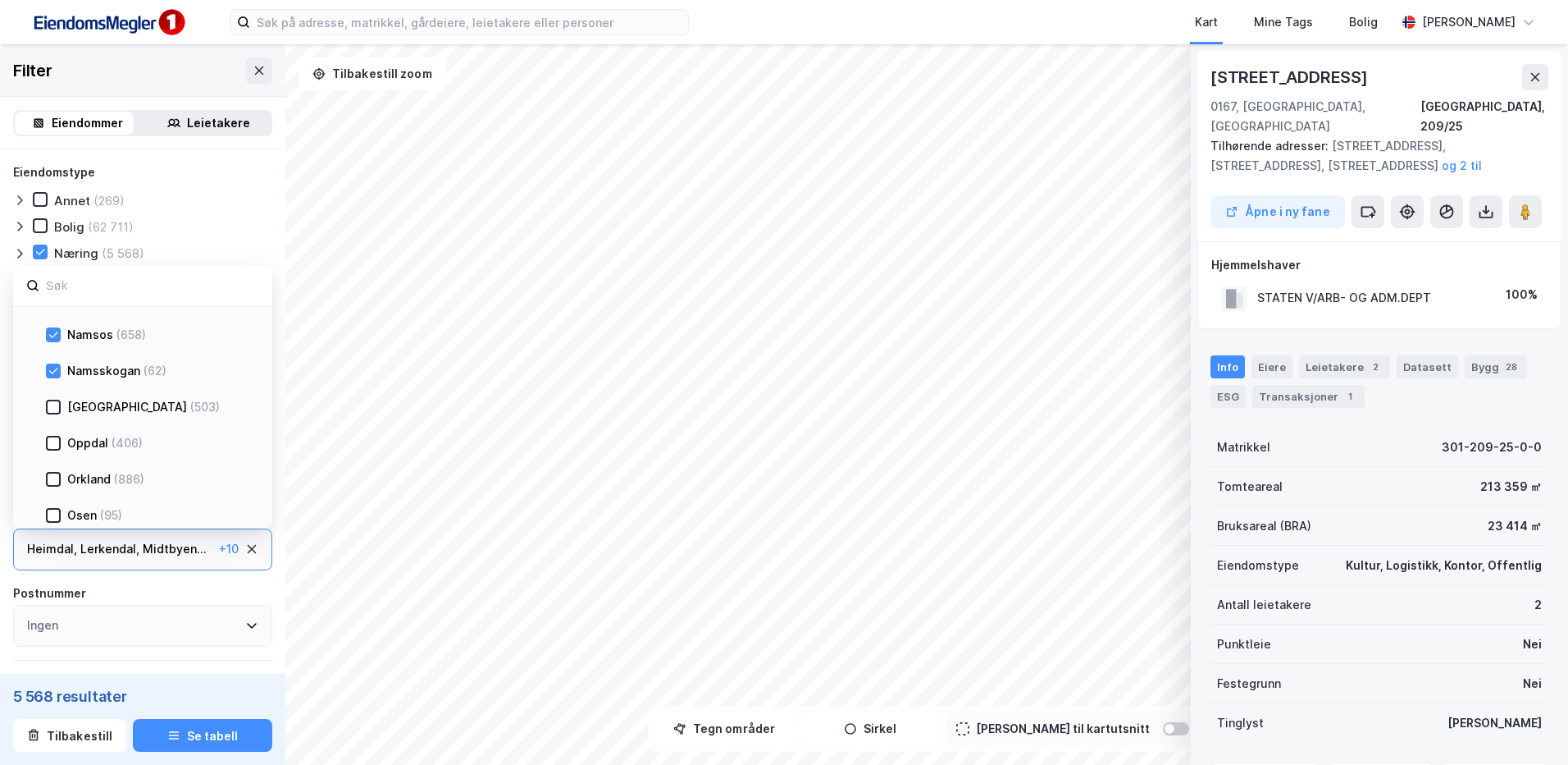
scroll to position [956, 0]
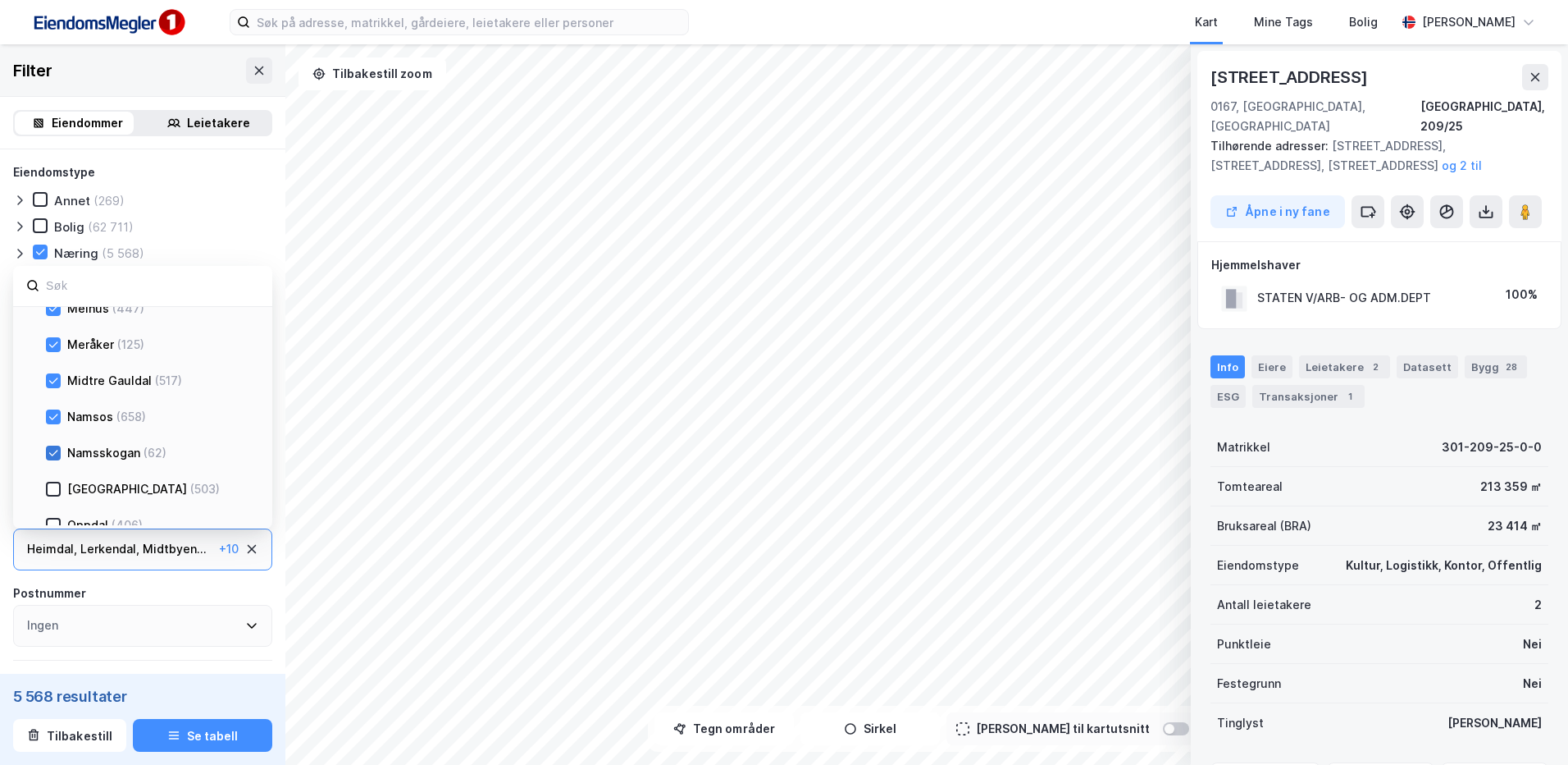
click at [57, 450] on icon at bounding box center [54, 453] width 12 height 12
click at [52, 345] on icon at bounding box center [54, 345] width 12 height 12
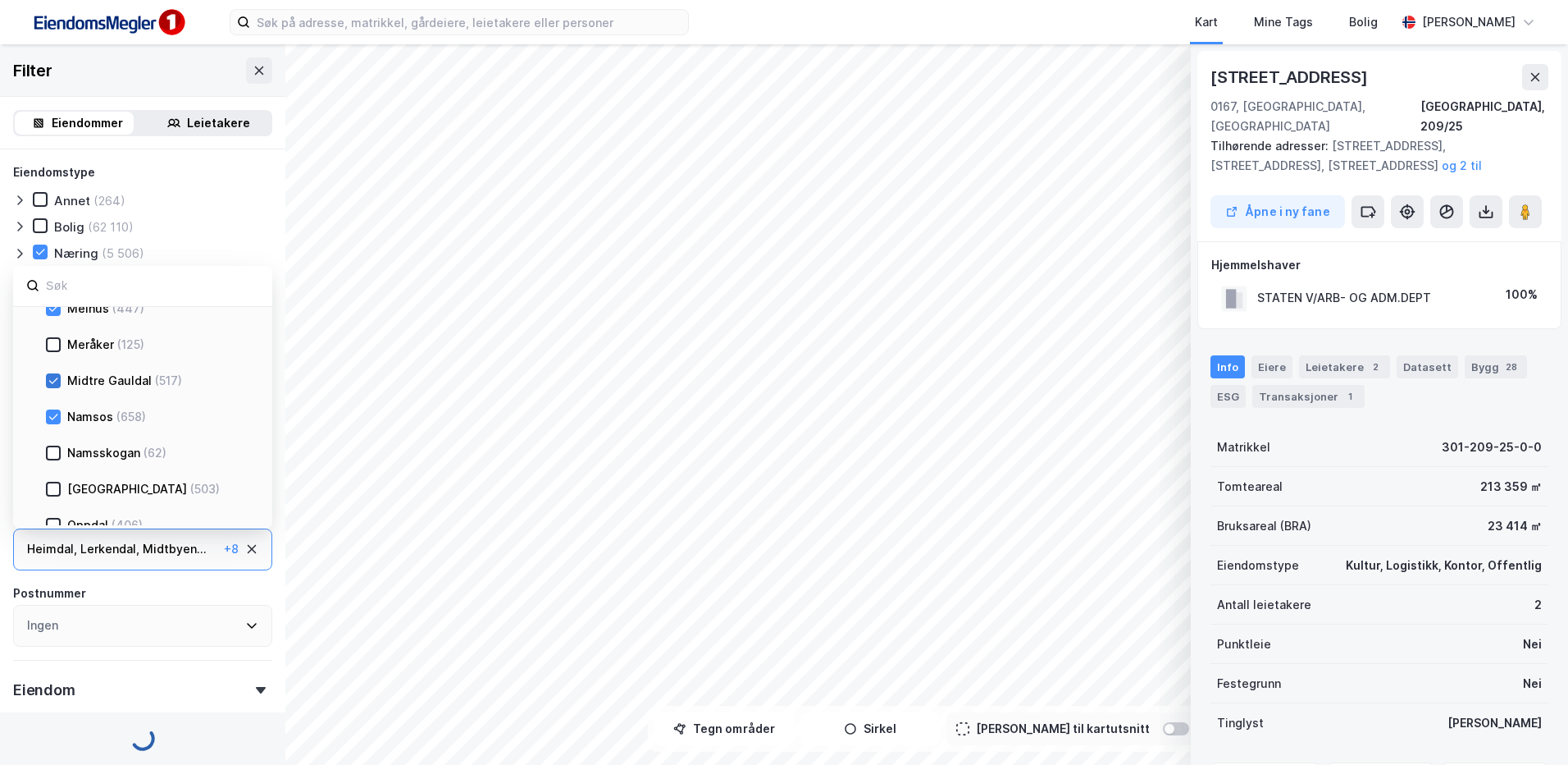
click at [53, 382] on icon at bounding box center [54, 380] width 9 height 6
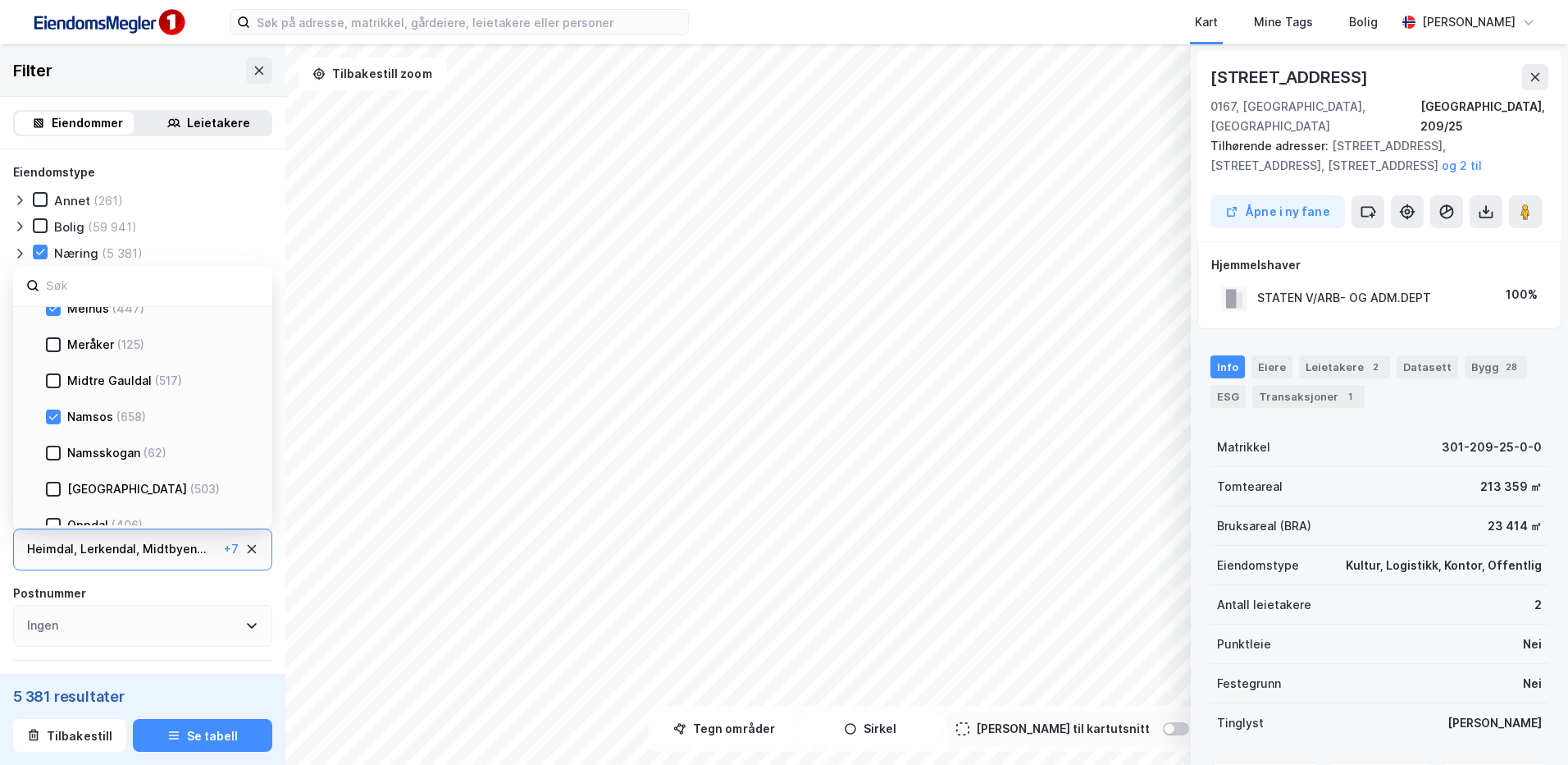
click at [52, 419] on icon at bounding box center [54, 416] width 9 height 6
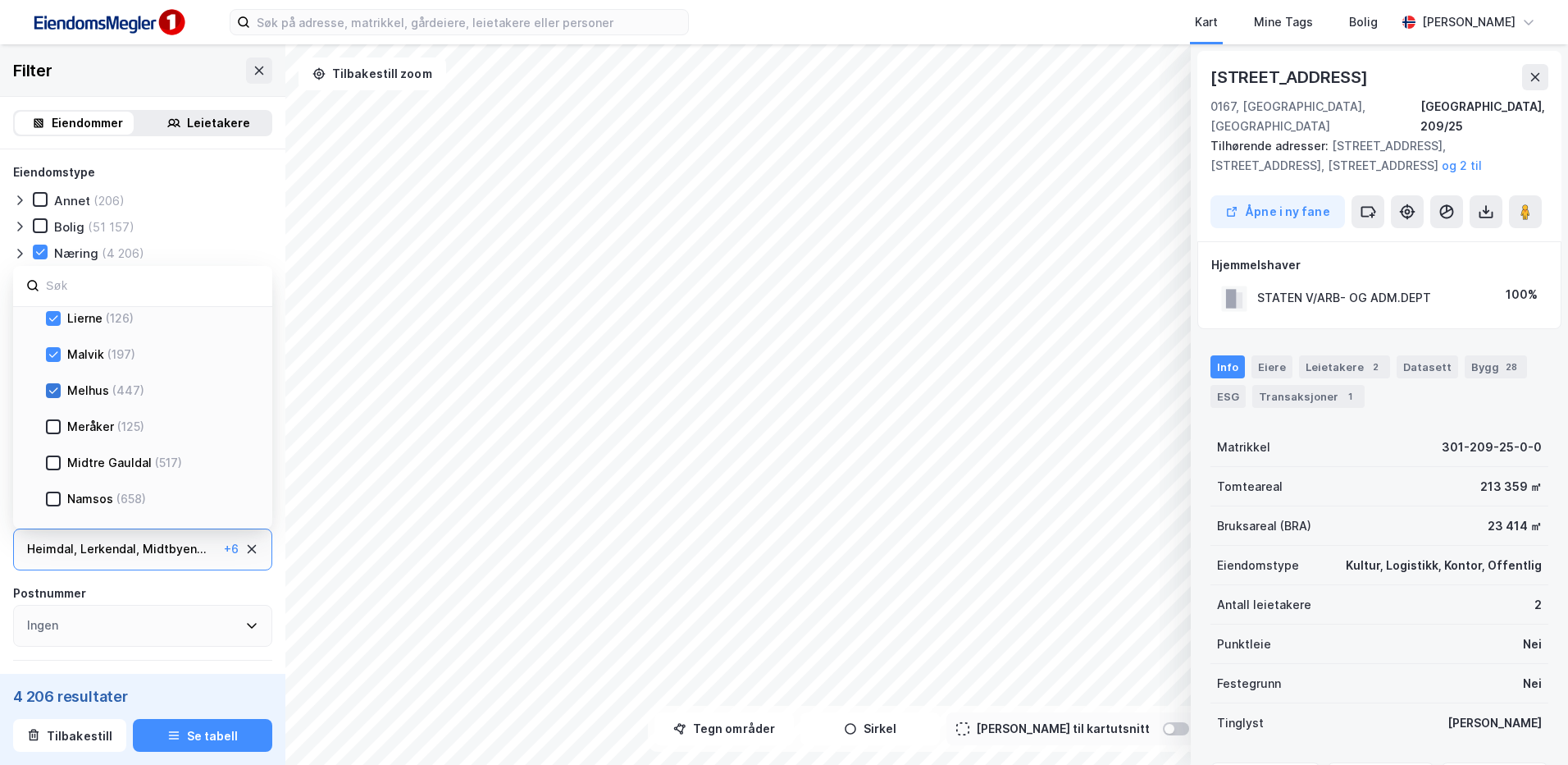
click at [54, 388] on icon at bounding box center [54, 391] width 12 height 12
click at [53, 318] on icon at bounding box center [54, 319] width 12 height 12
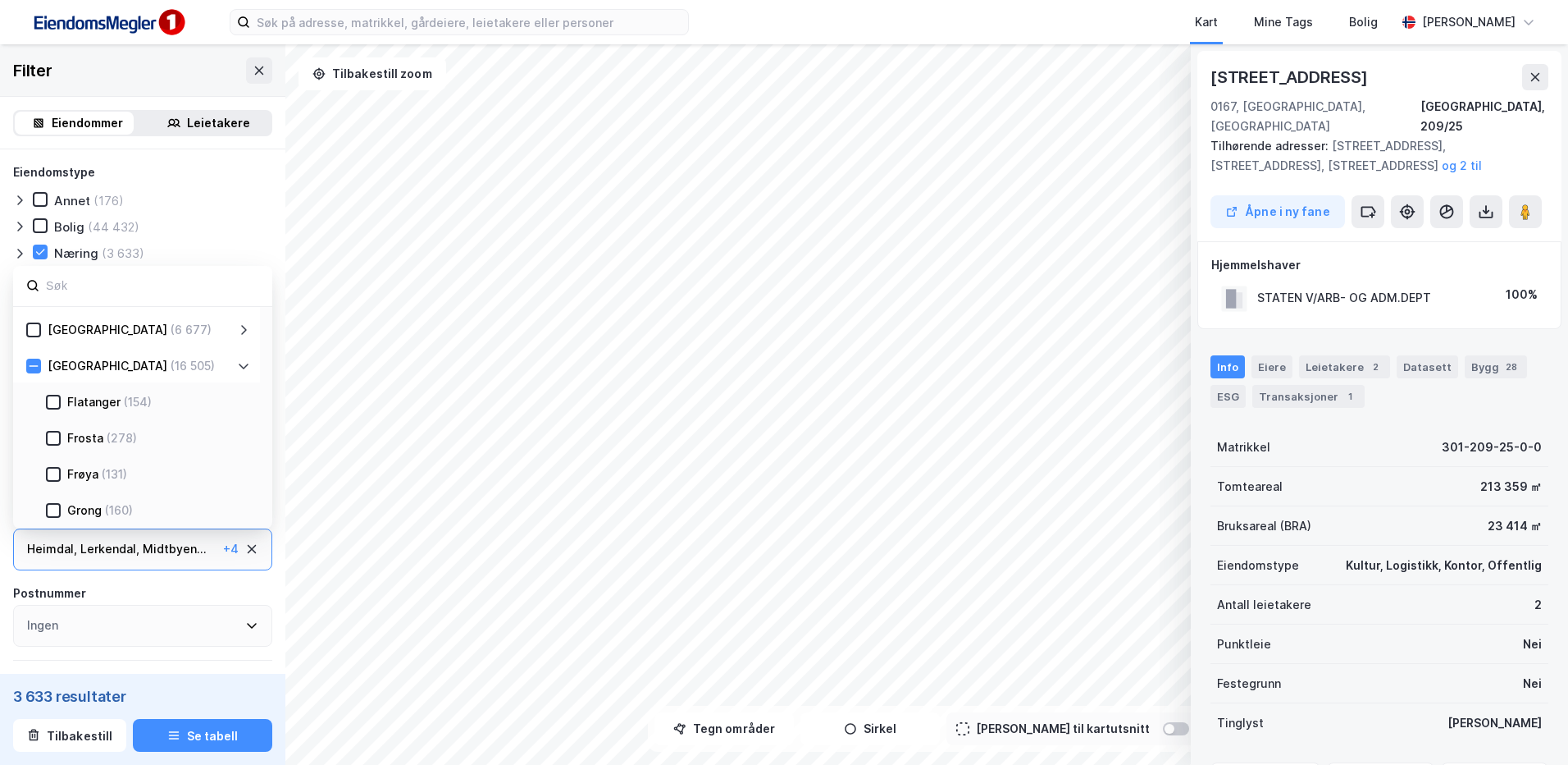
scroll to position [465, 0]
click at [166, 283] on input at bounding box center [152, 286] width 215 height 22
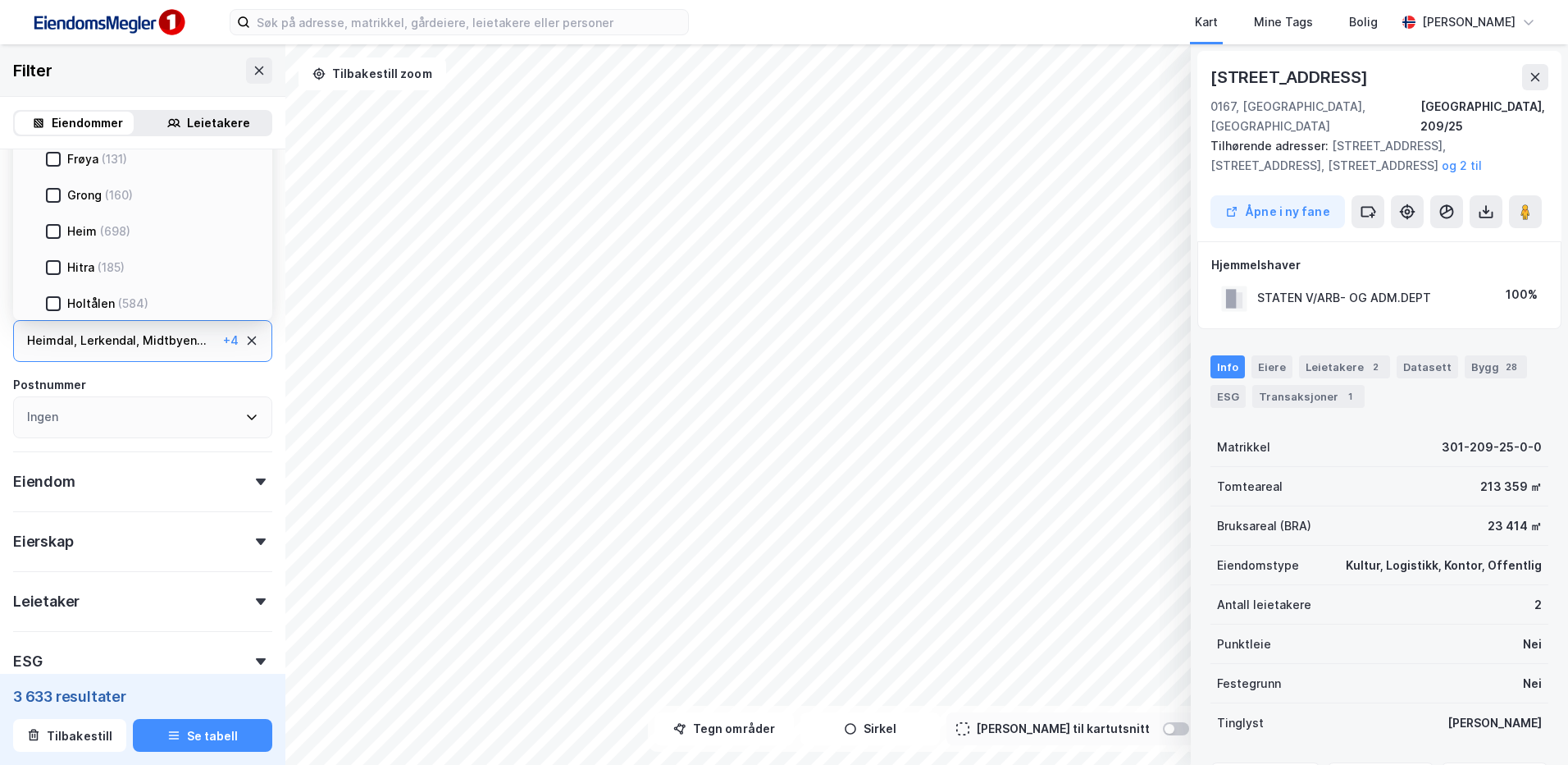
scroll to position [246, 0]
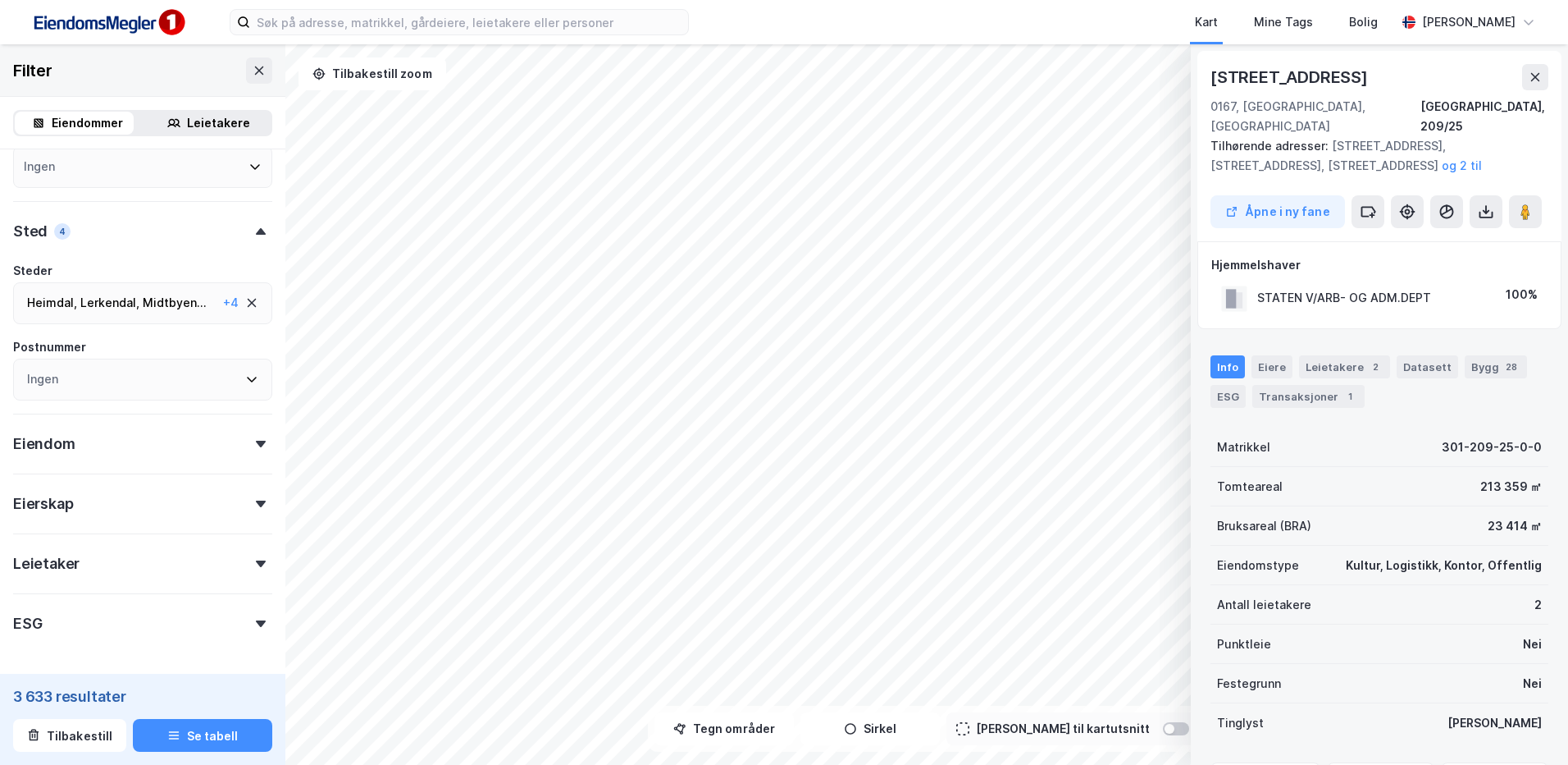
click at [87, 568] on div "Leietaker" at bounding box center [143, 557] width 259 height 47
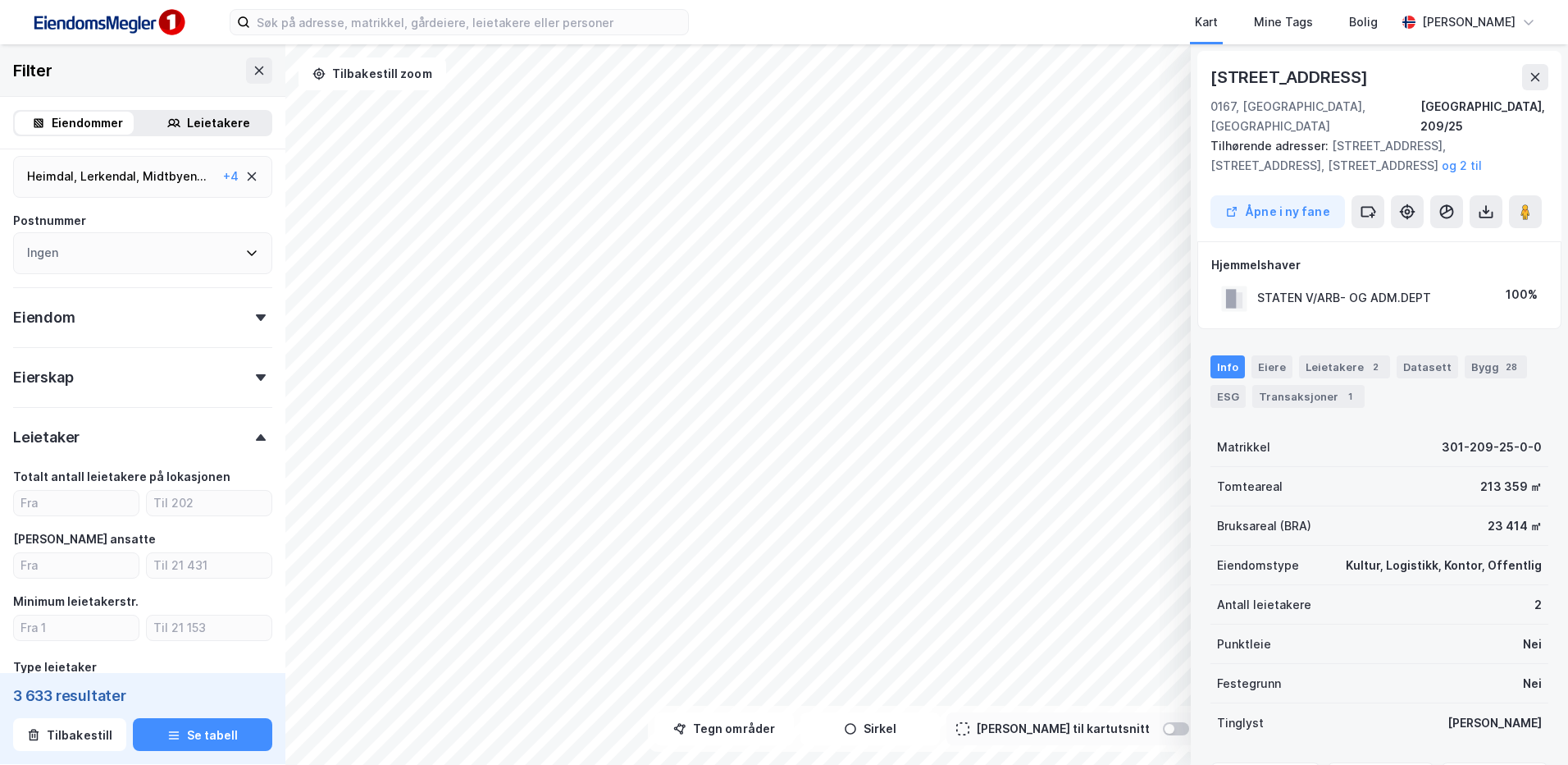
scroll to position [410, 0]
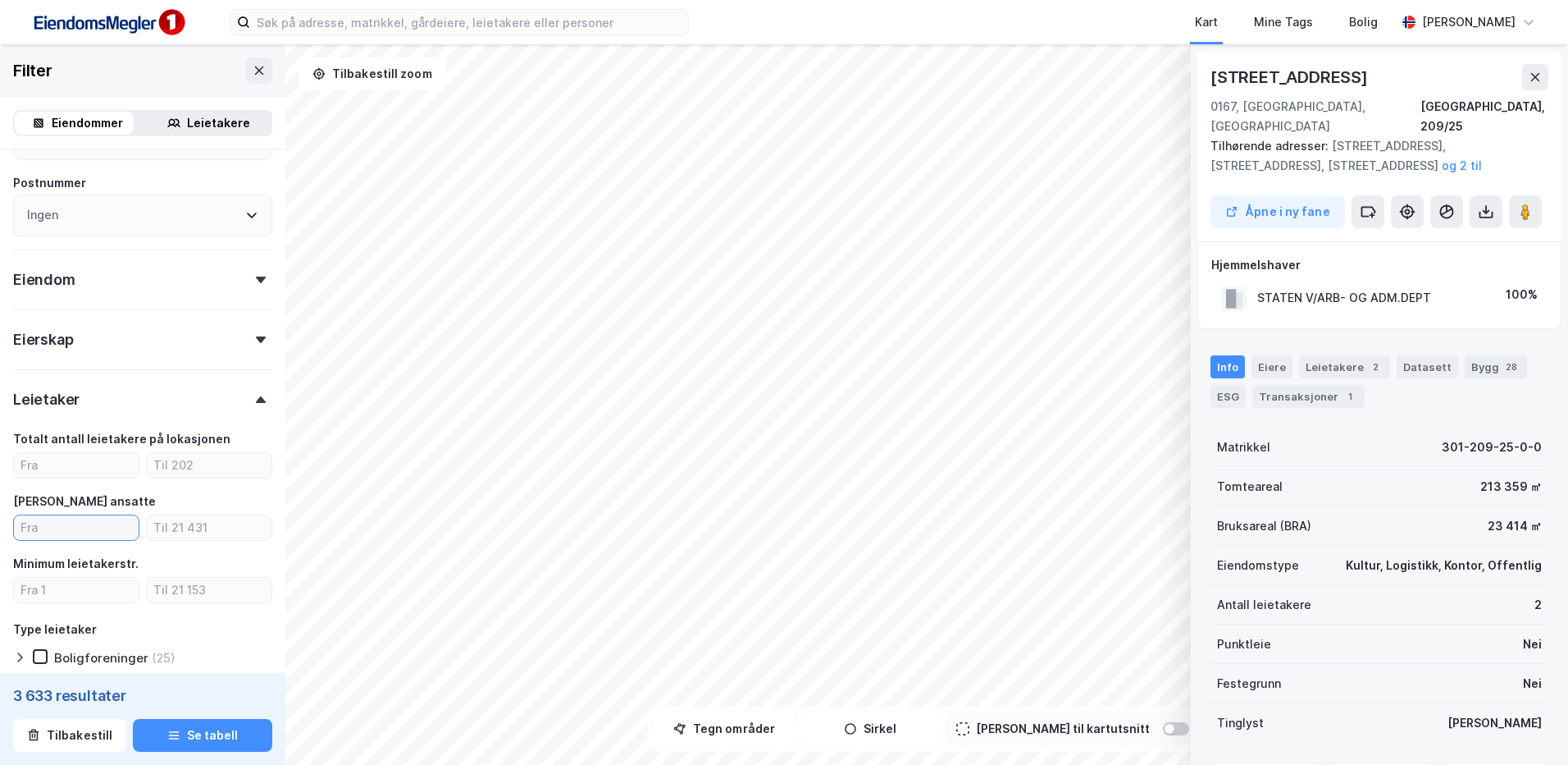
click at [39, 533] on input "number" at bounding box center [76, 527] width 125 height 24
type input "40"
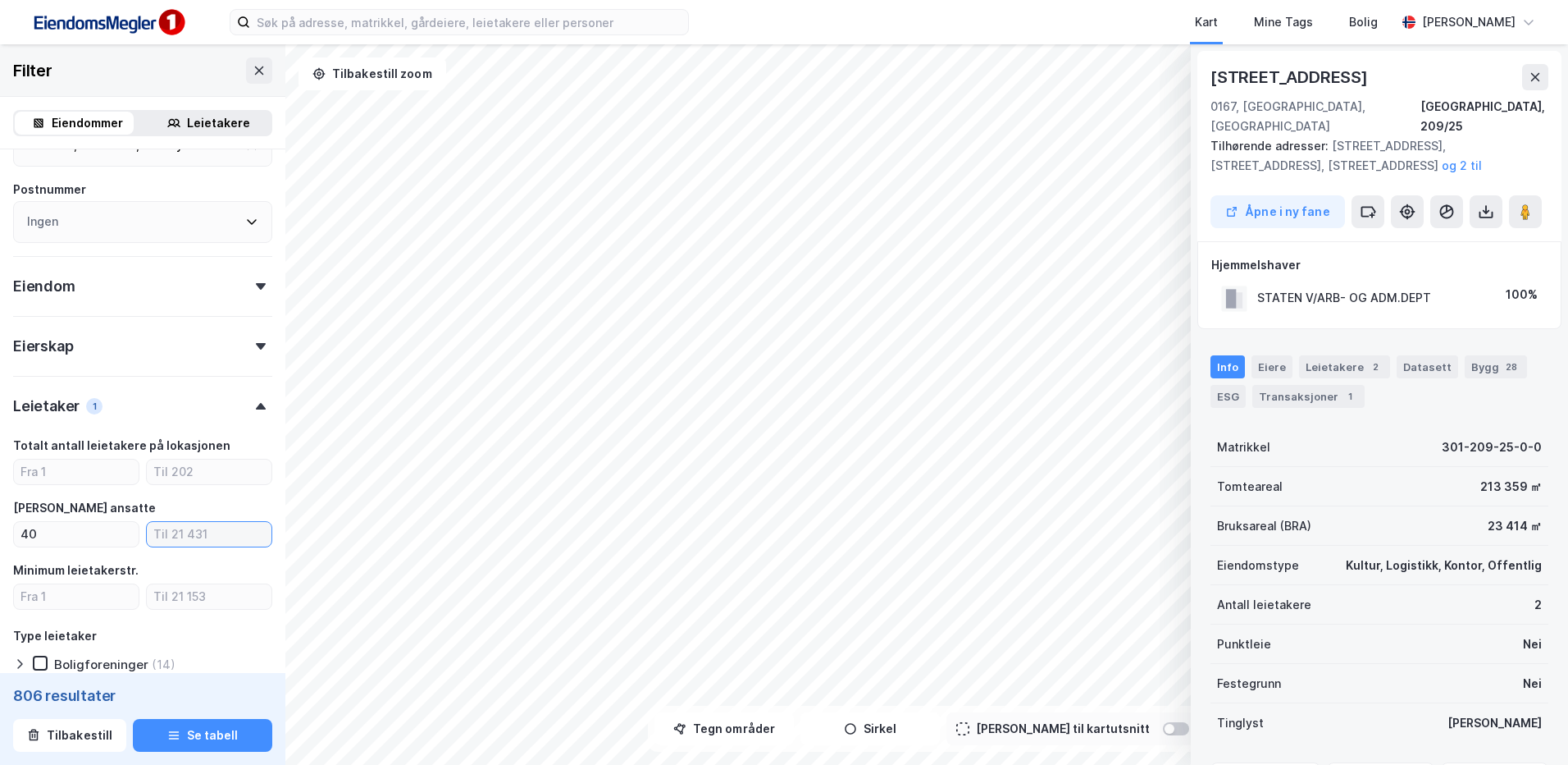
scroll to position [382, 0]
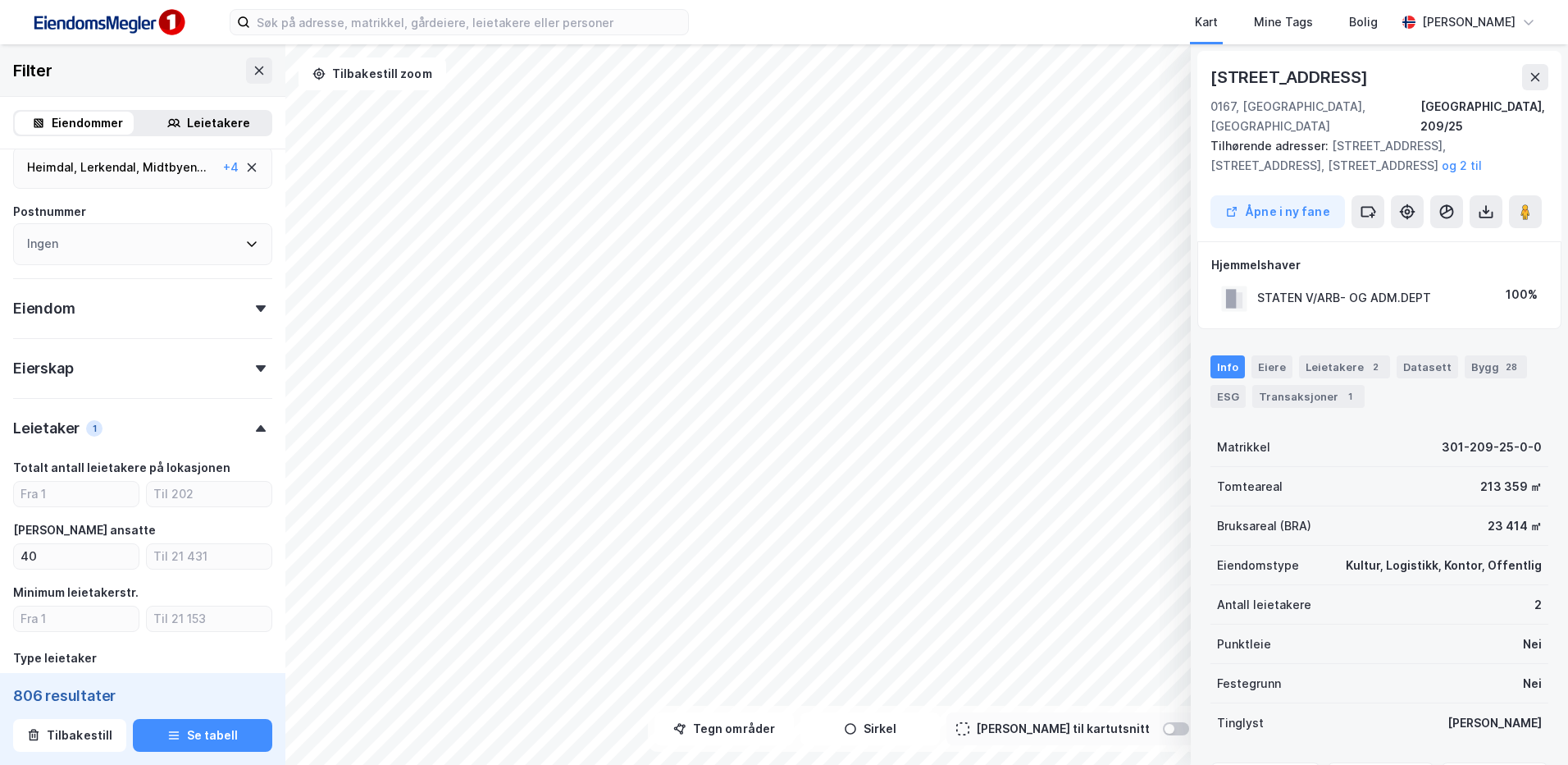
click at [114, 322] on div "Eiendom" at bounding box center [143, 302] width 259 height 47
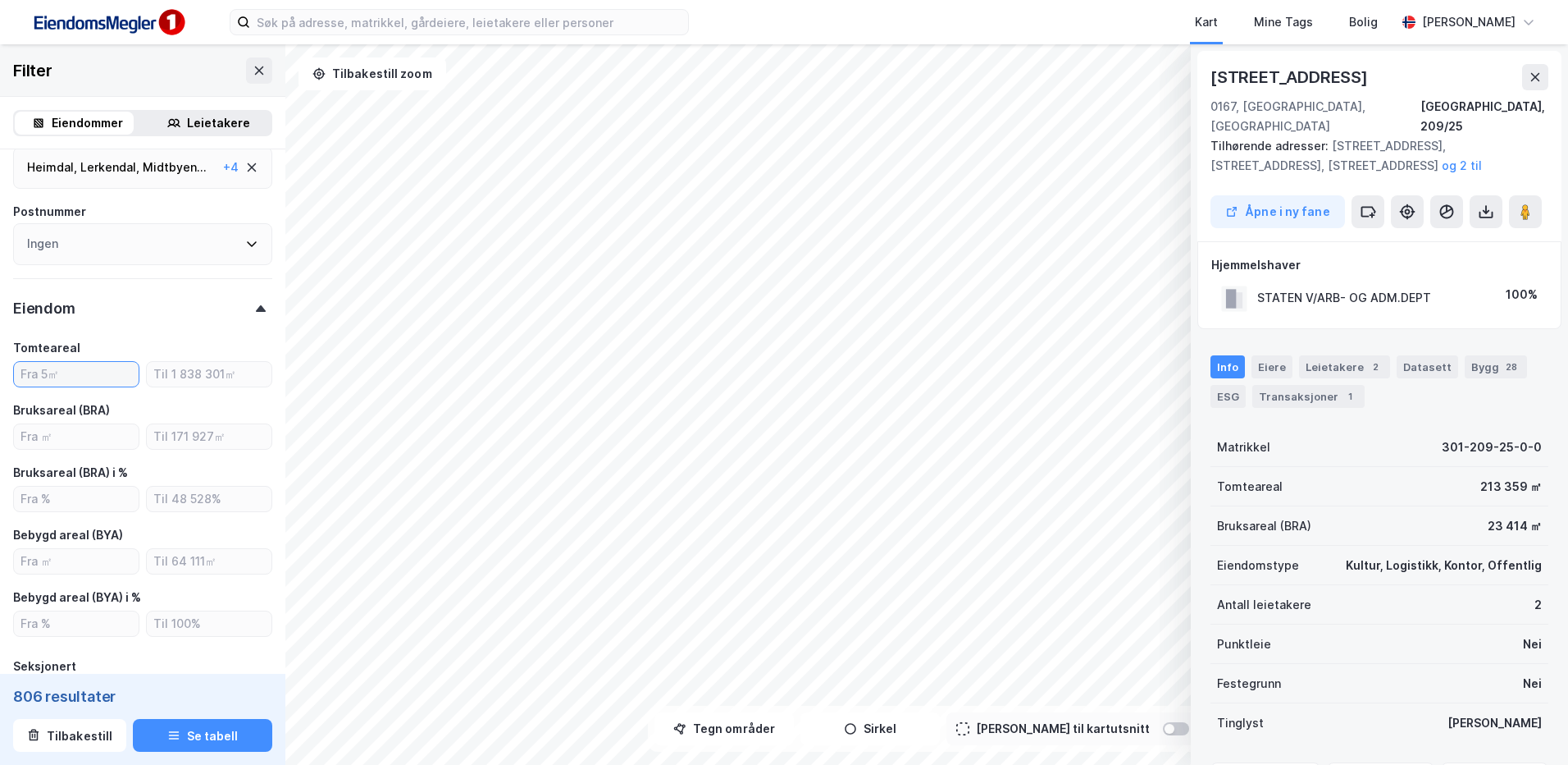
click at [81, 374] on input "number" at bounding box center [76, 373] width 125 height 24
type input "800"
type input "Inkluder (688)"
type input "8"
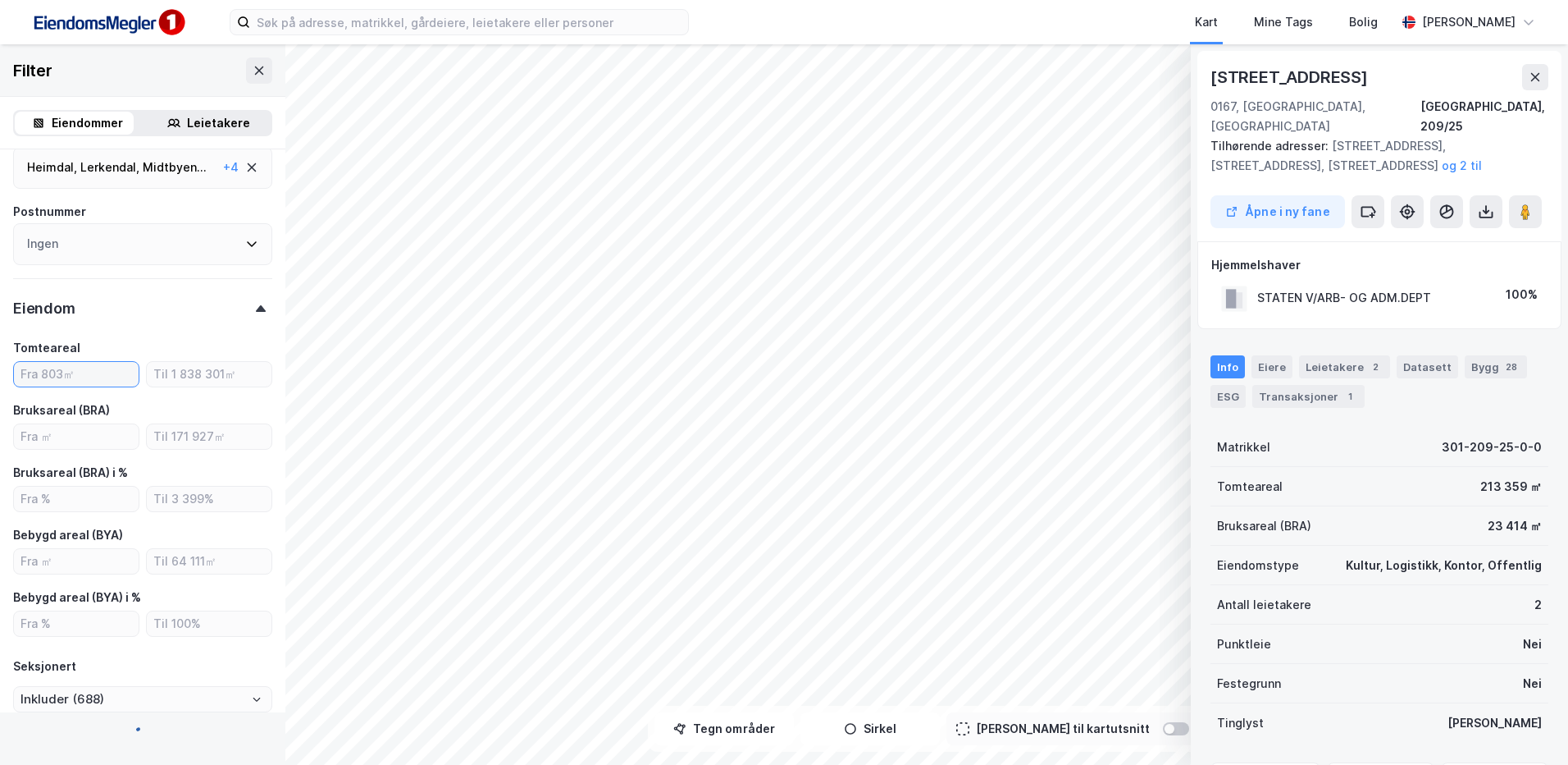
type input "Inkluder (806)"
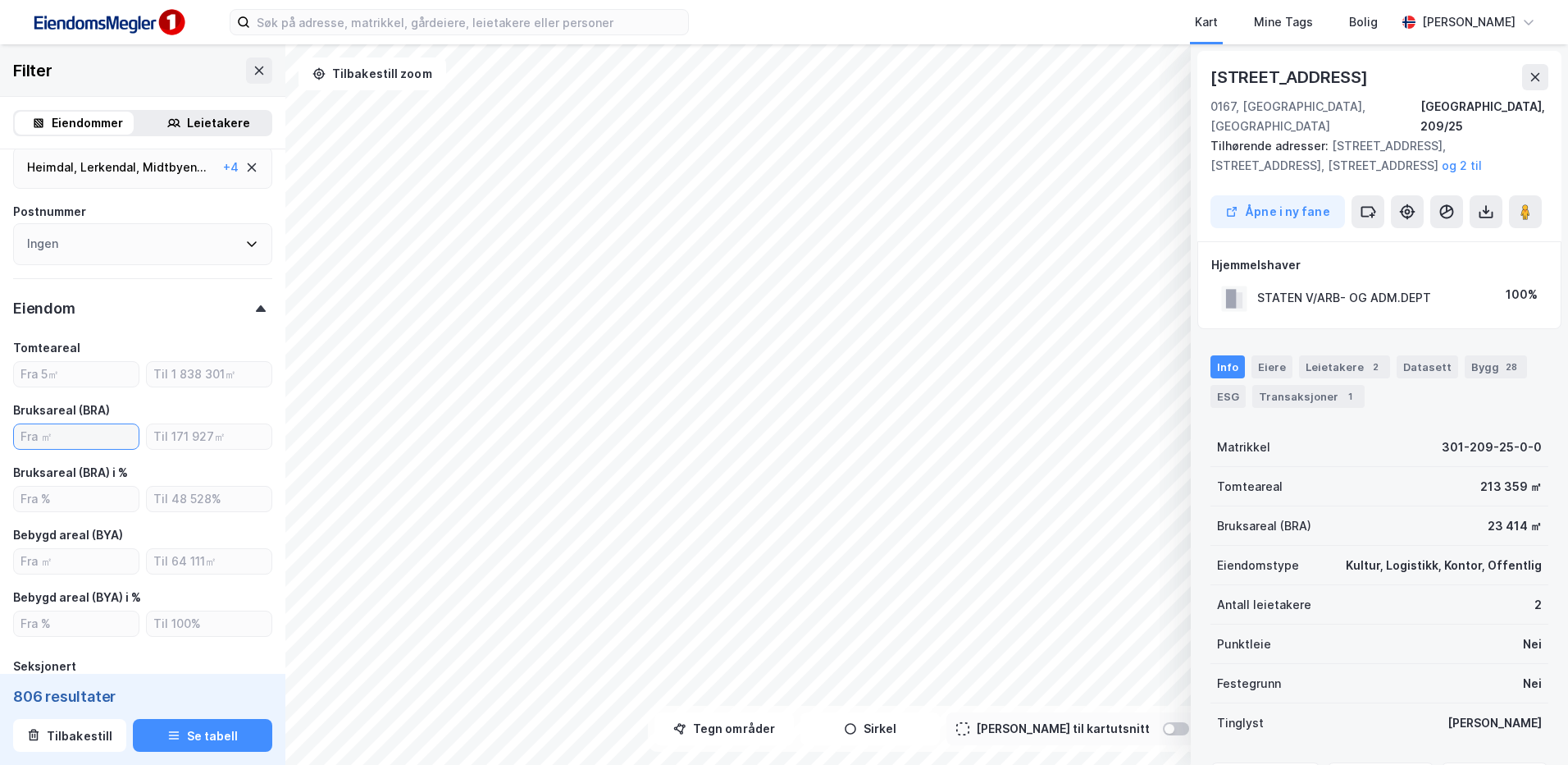
click at [57, 433] on input "number" at bounding box center [76, 436] width 125 height 24
type input "800"
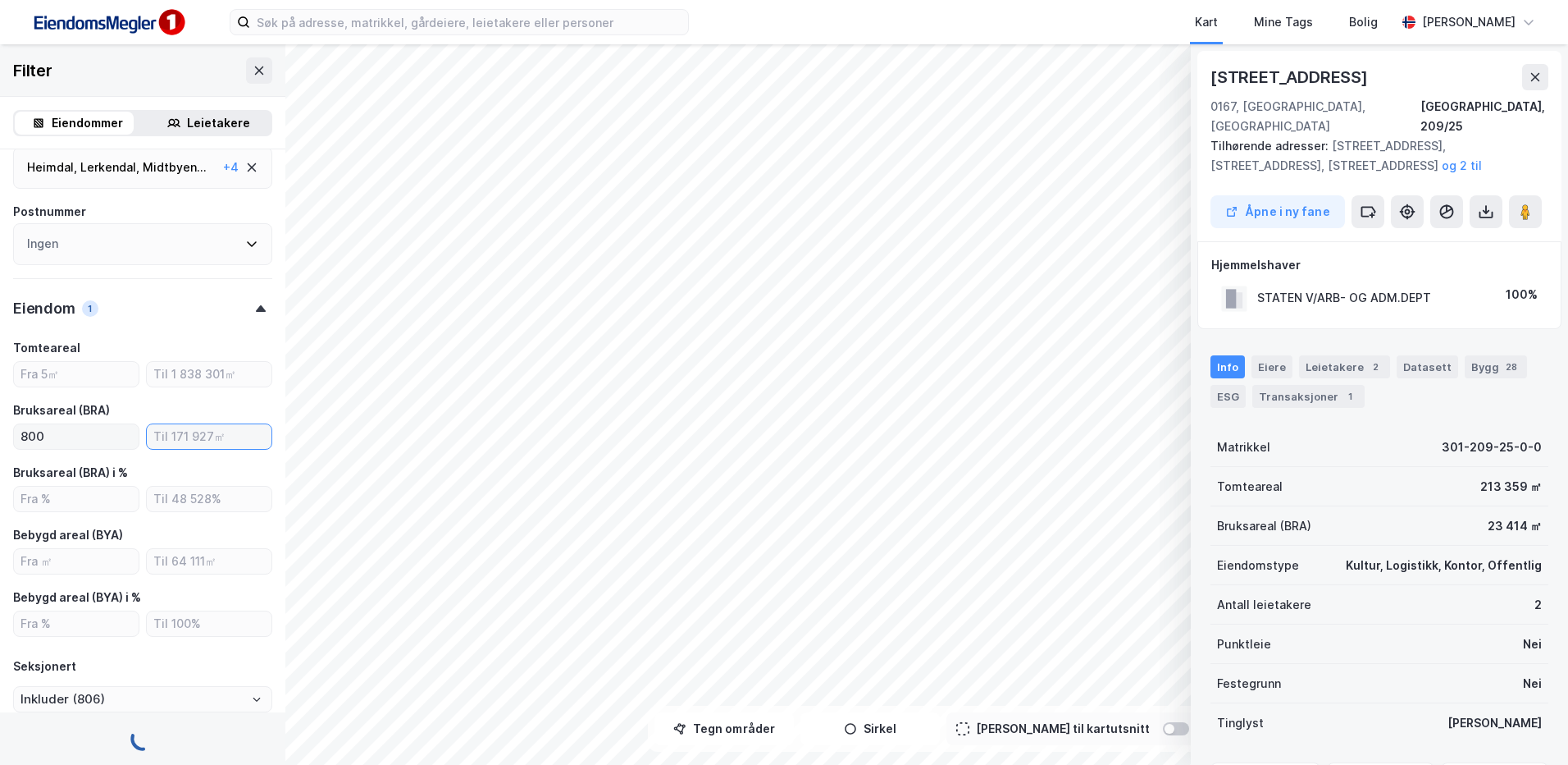
type input "Inkluder (747)"
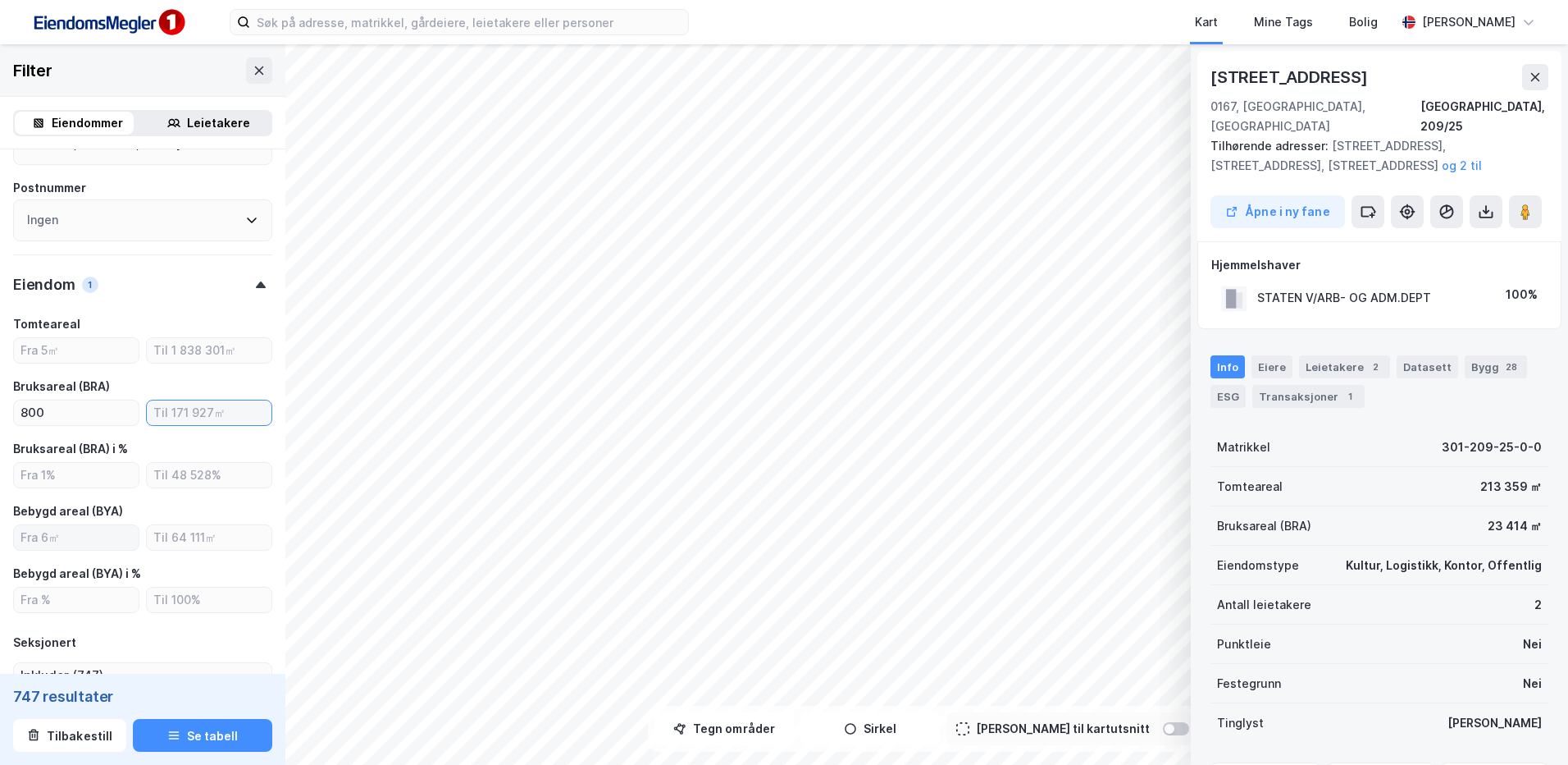
scroll to position [406, 0]
drag, startPoint x: 65, startPoint y: 418, endPoint x: -3, endPoint y: 419, distance: 68.0
click at [0, 419] on html "Kart Mine Tags [PERSON_NAME] [STREET_ADDRESS], 209/25 Tilhørende adresser: [STR…" at bounding box center [784, 382] width 1568 height 765
type input "1000"
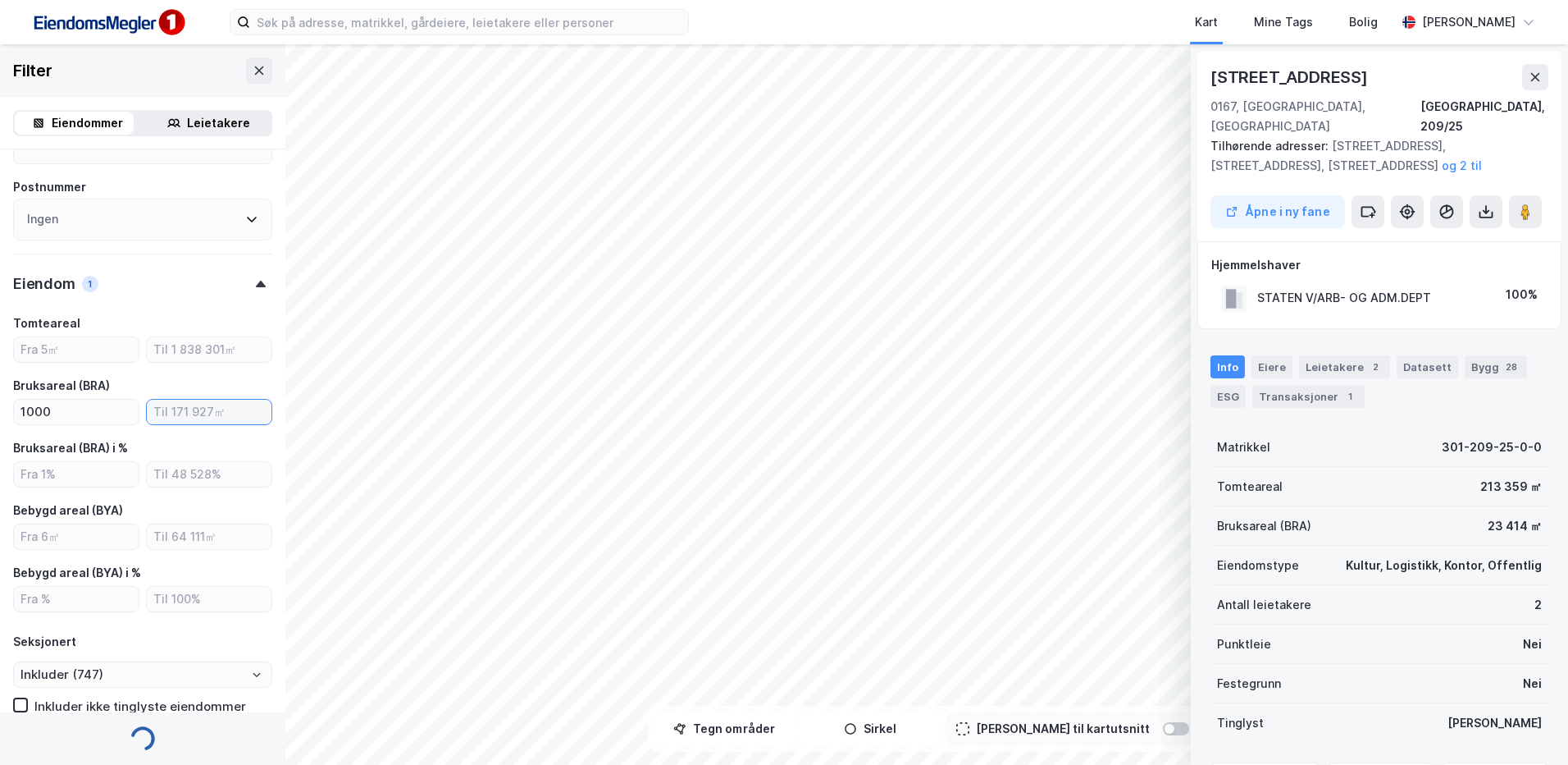
type input "Inkluder (728)"
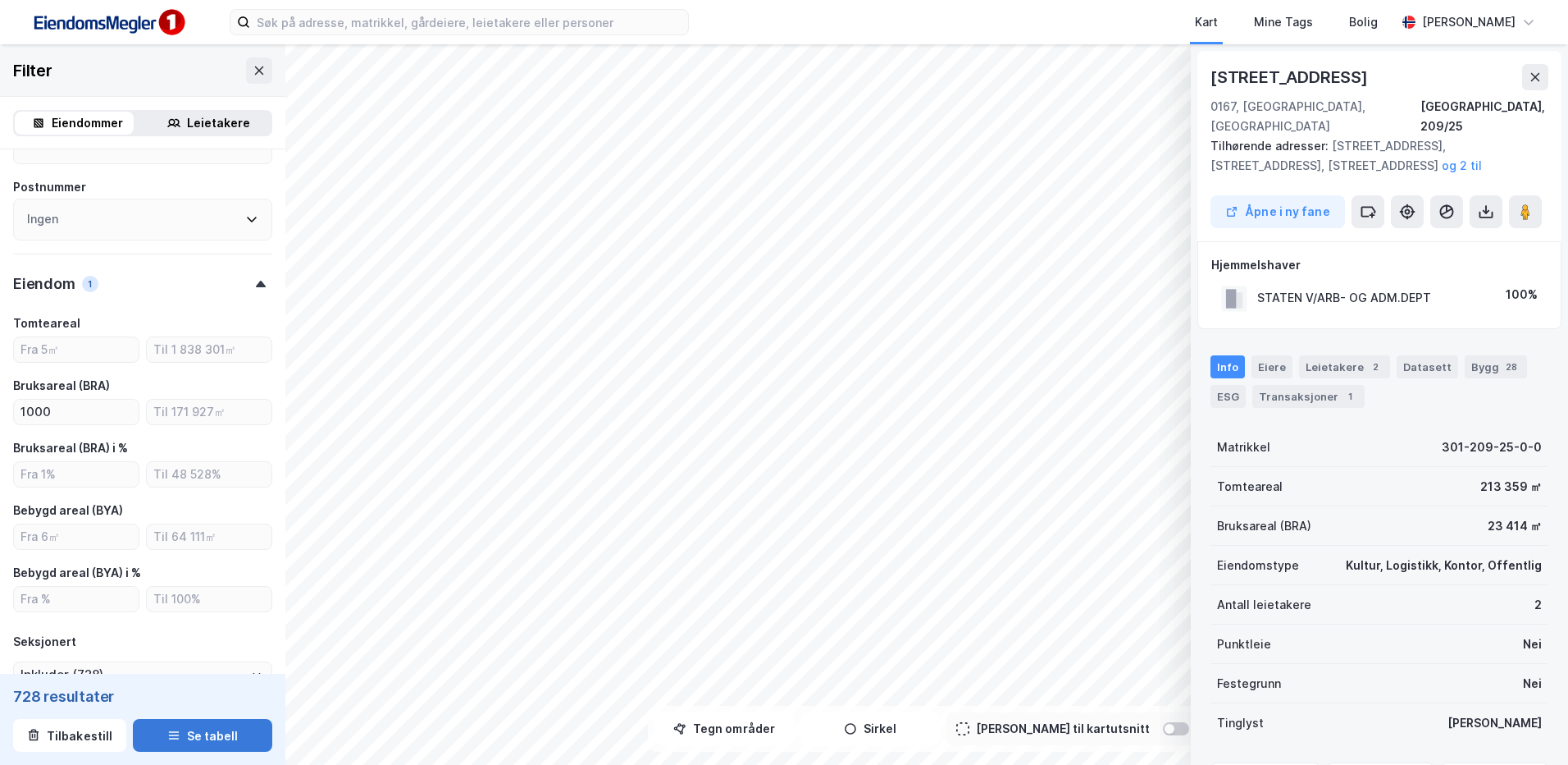
click at [212, 737] on button "Se tabell" at bounding box center [202, 735] width 139 height 33
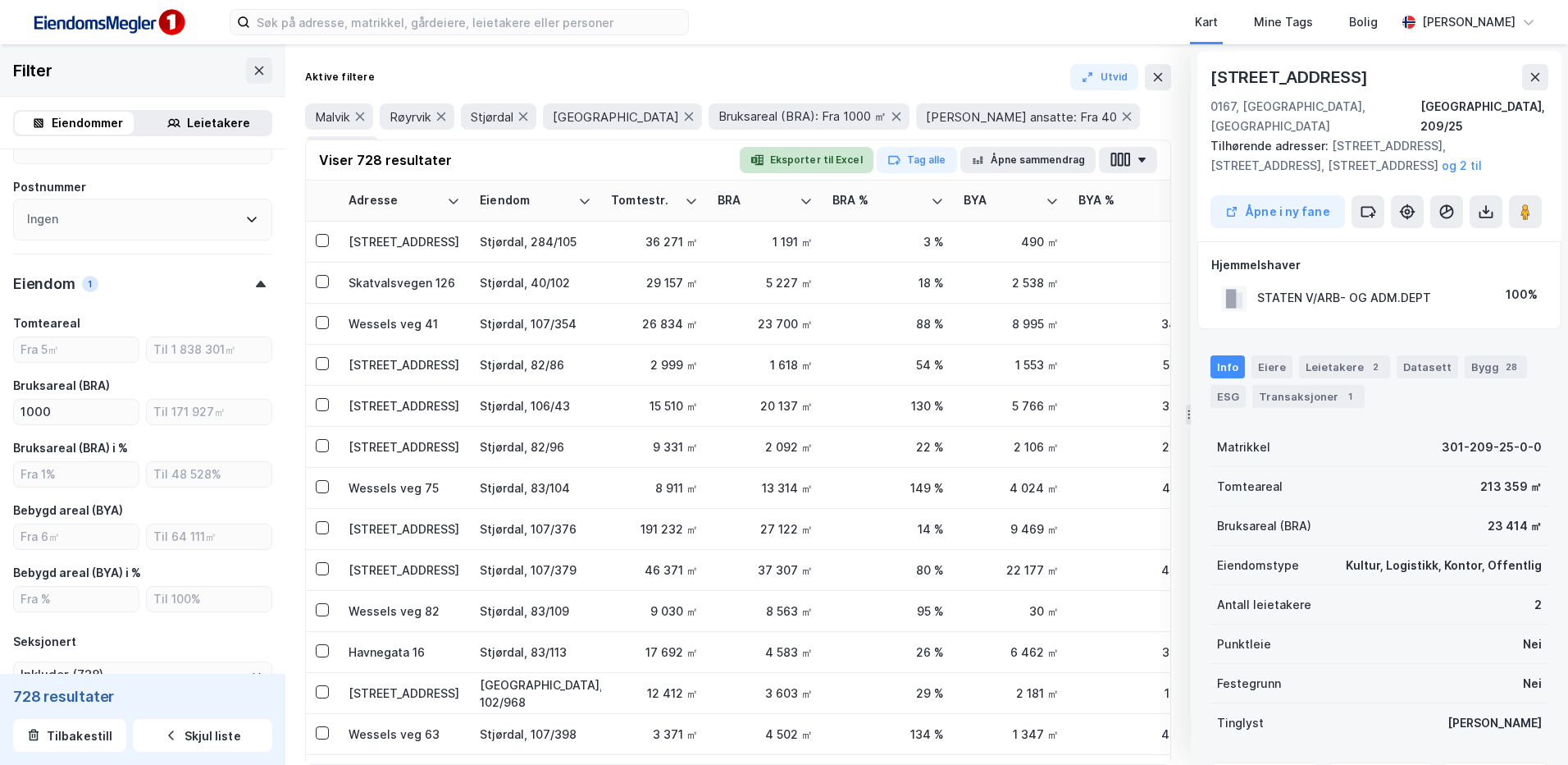
click at [828, 166] on button "Eksporter til Excel" at bounding box center [806, 159] width 133 height 26
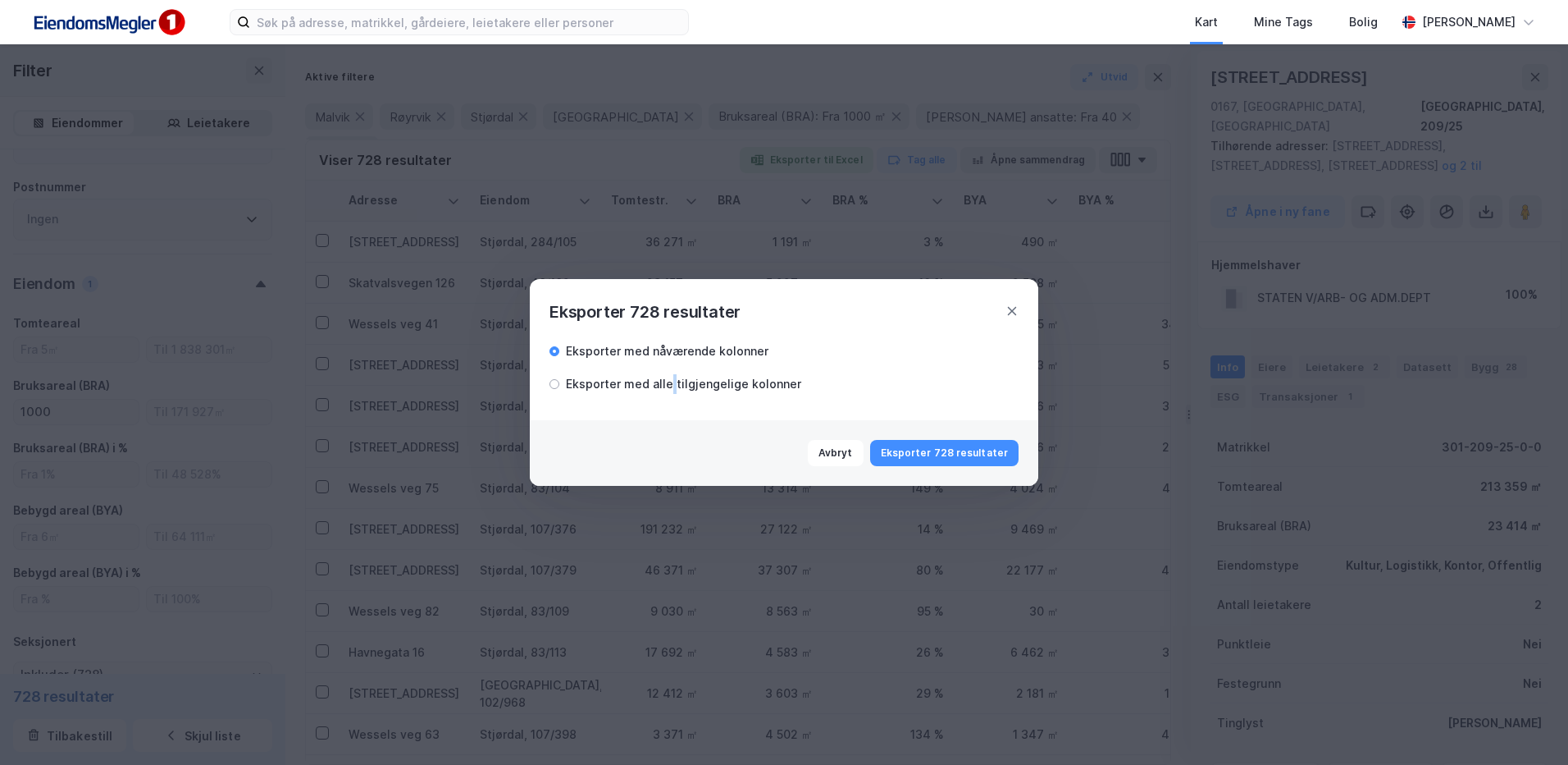
drag, startPoint x: 670, startPoint y: 388, endPoint x: 710, endPoint y: 414, distance: 47.7
click at [672, 386] on div "Eksporter med alle tilgjengelige kolonner" at bounding box center [683, 383] width 236 height 19
click at [937, 458] on button "Eksporter 728 resultater" at bounding box center [944, 452] width 148 height 26
